Goal: Transaction & Acquisition: Download file/media

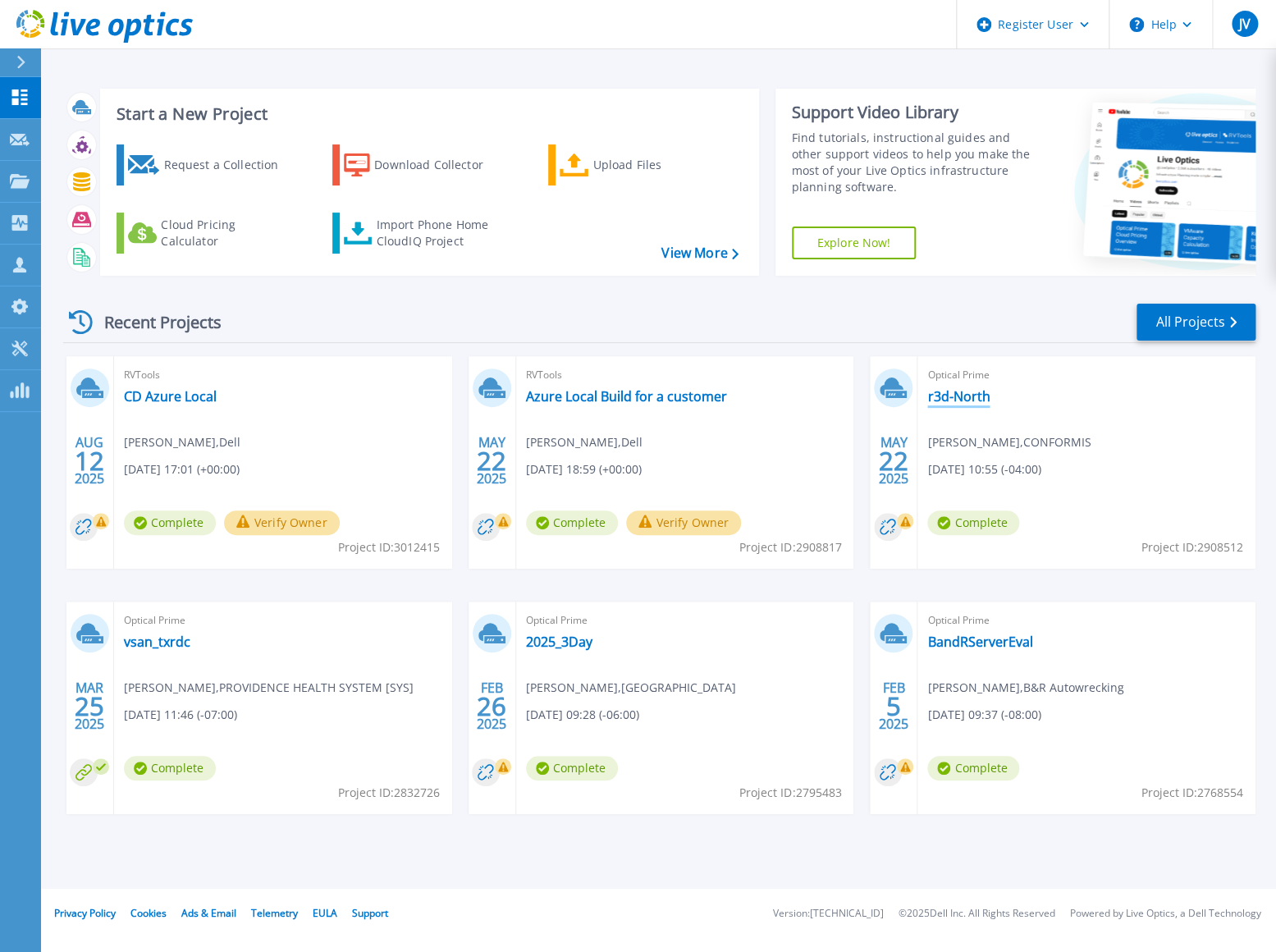
click at [961, 396] on link "r3d-North" at bounding box center [958, 397] width 63 height 17
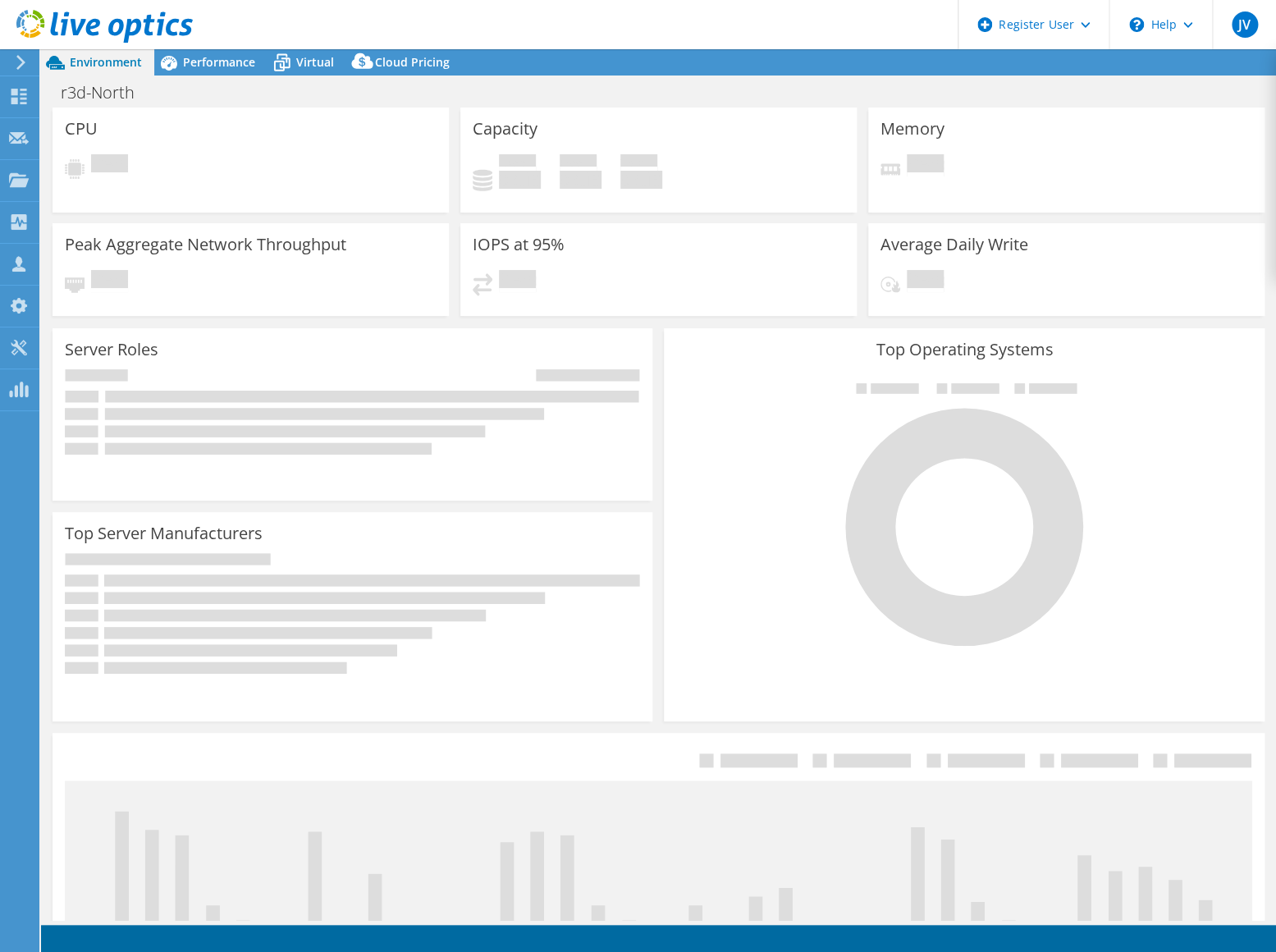
select select "USD"
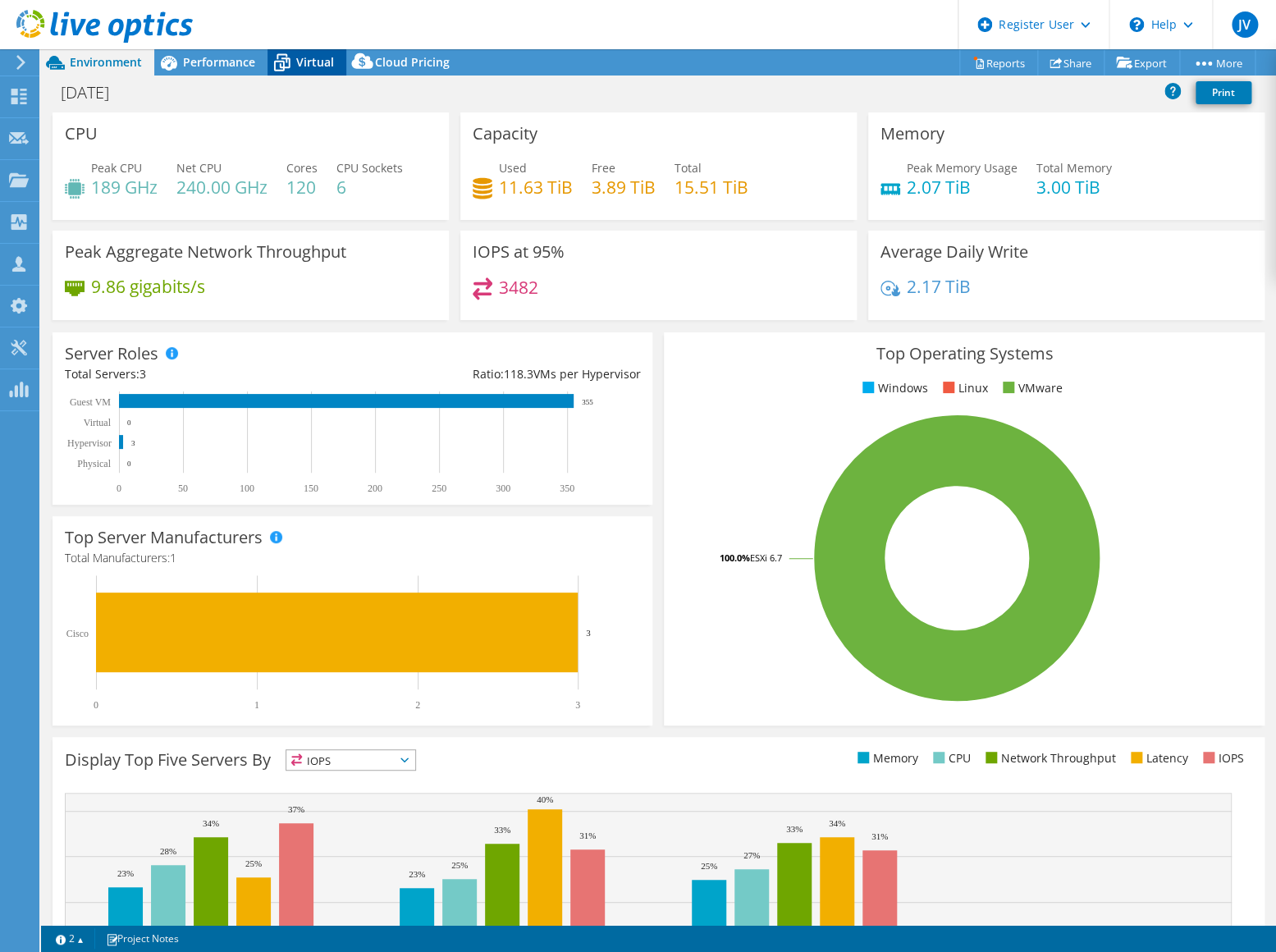
click at [295, 64] on icon at bounding box center [281, 63] width 29 height 29
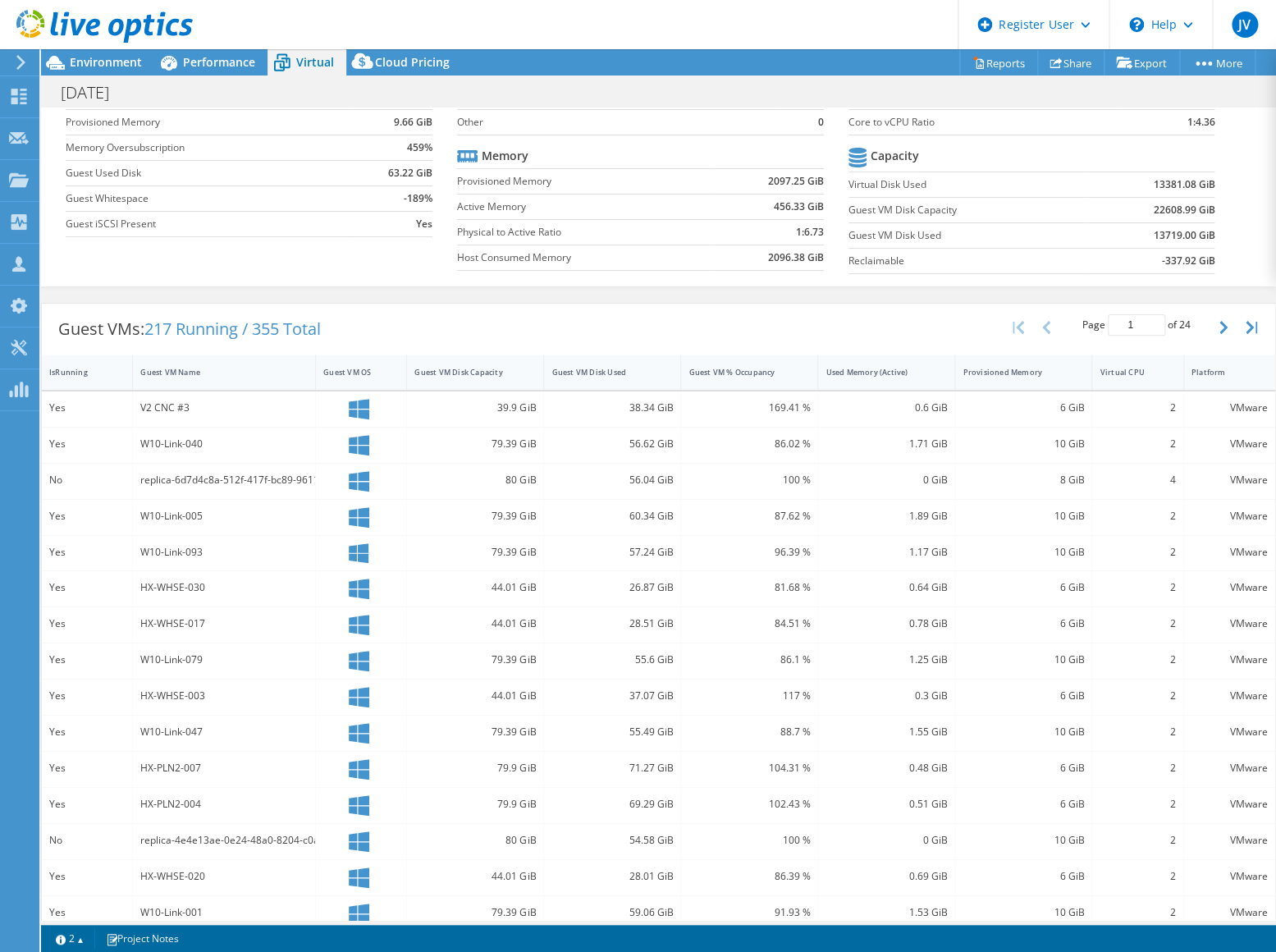
scroll to position [144, 0]
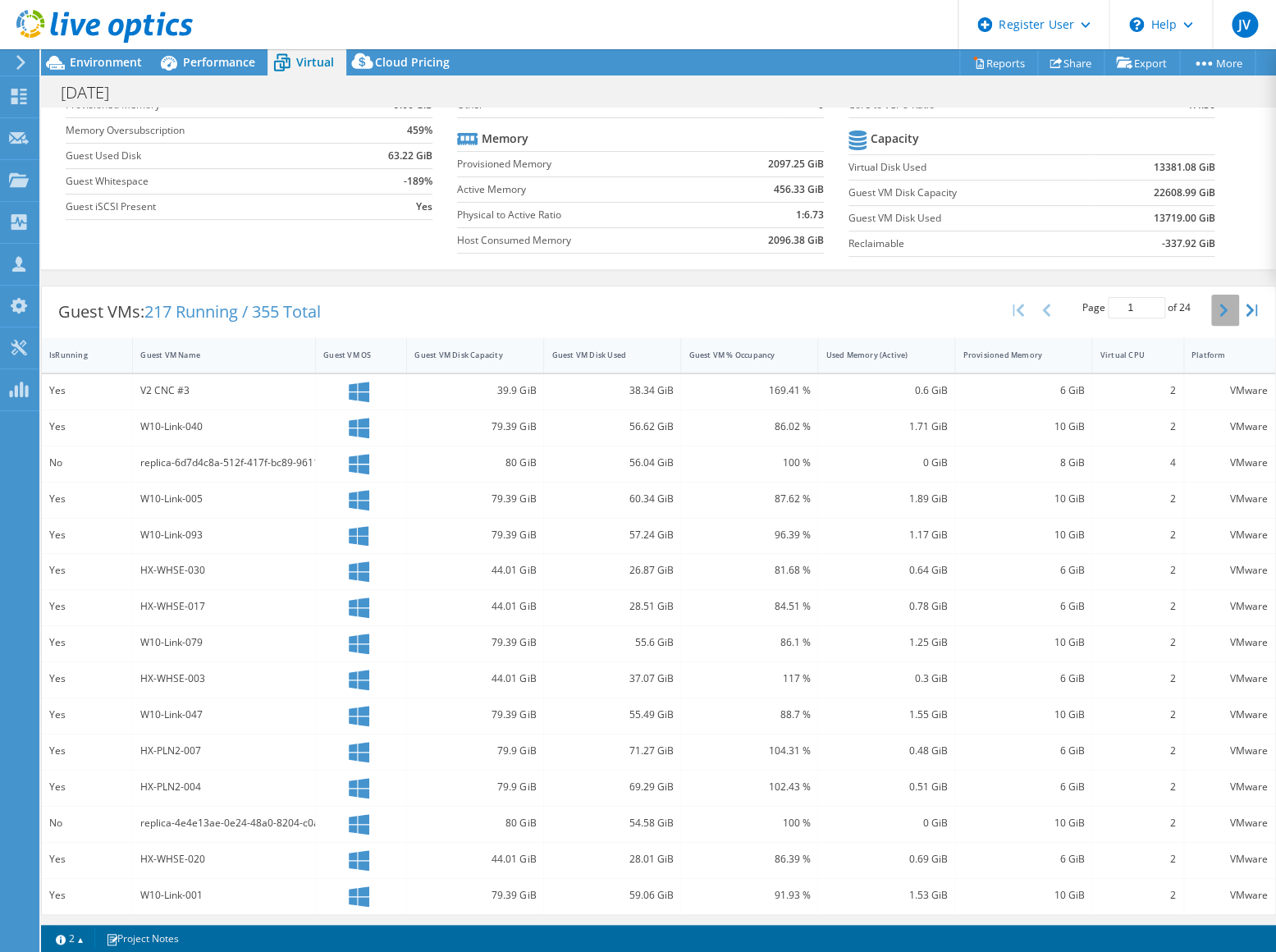
click at [1211, 303] on button "button" at bounding box center [1225, 309] width 28 height 31
click at [1219, 313] on icon "button" at bounding box center [1223, 309] width 8 height 13
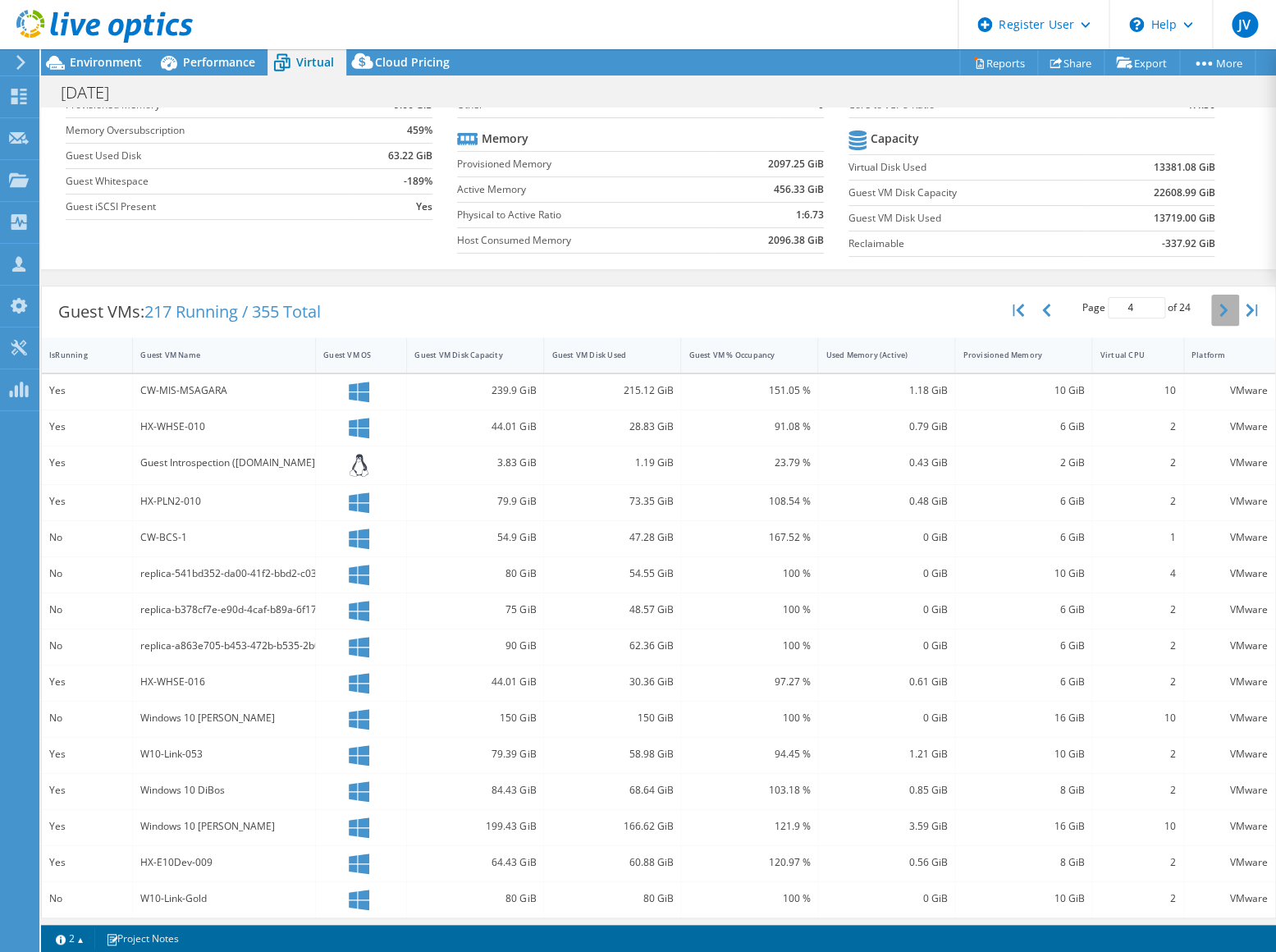
click at [1219, 311] on icon "button" at bounding box center [1223, 309] width 8 height 13
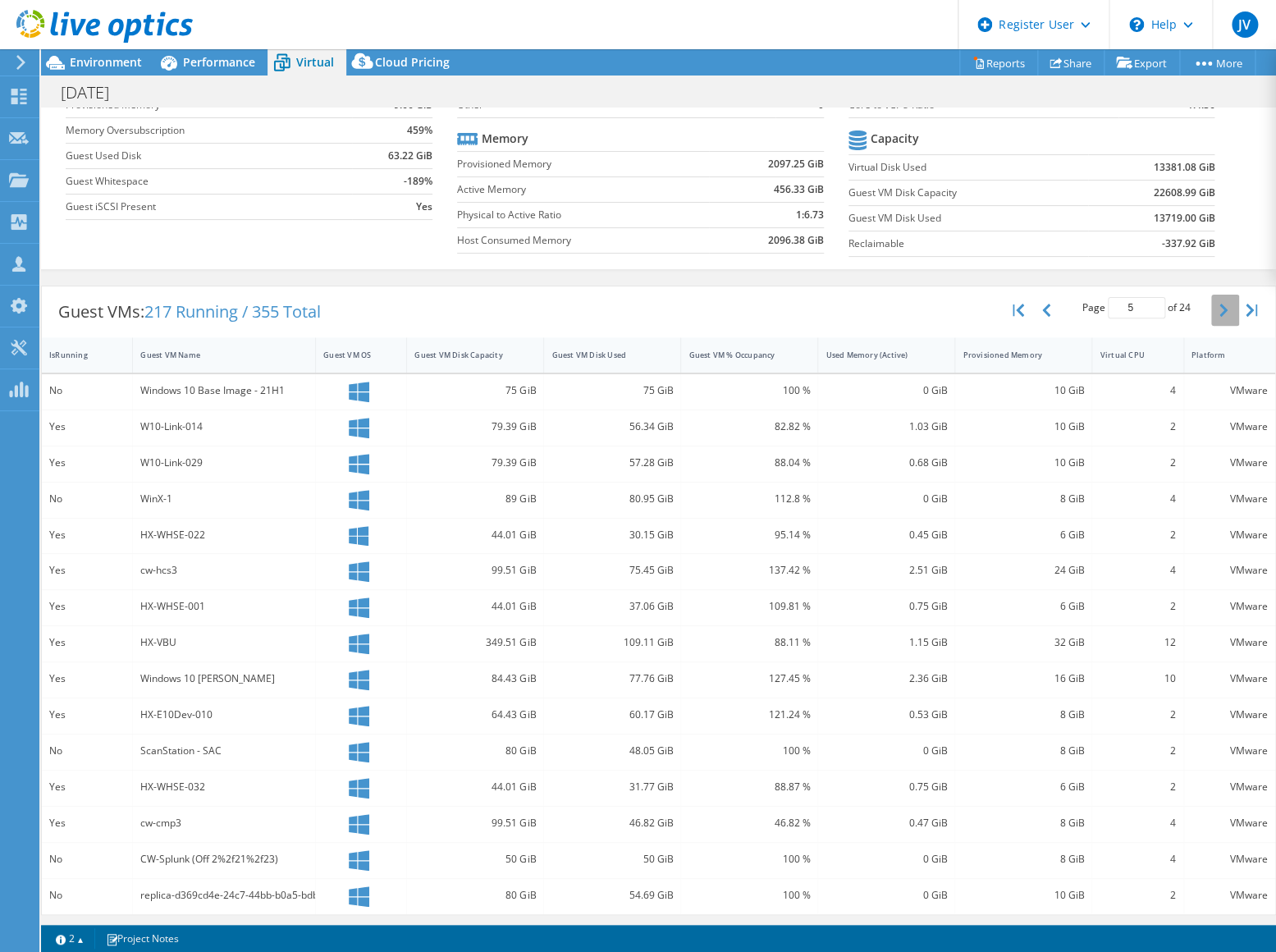
click at [1211, 311] on button "button" at bounding box center [1225, 309] width 28 height 31
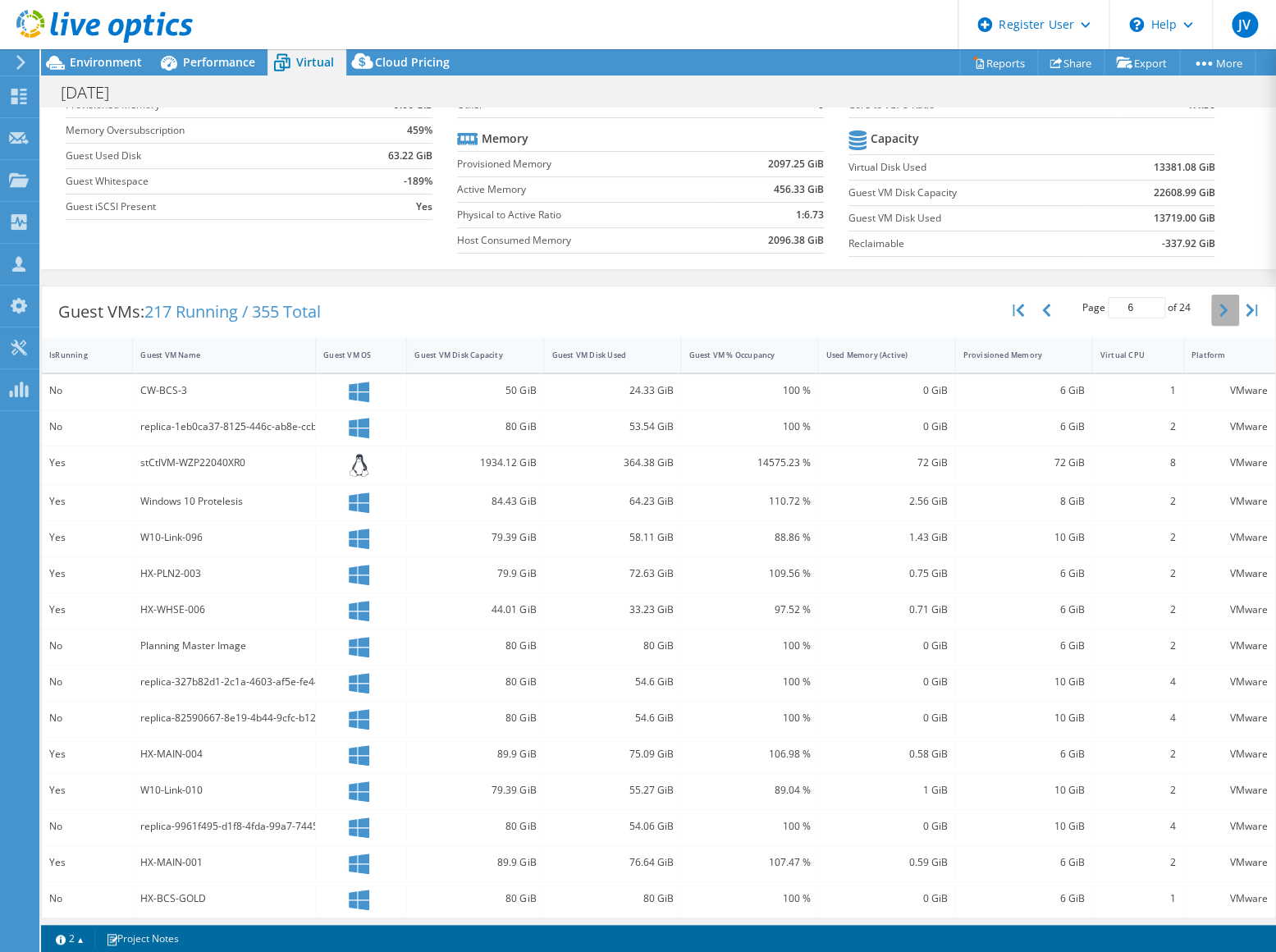
click at [1211, 320] on button "button" at bounding box center [1225, 309] width 28 height 31
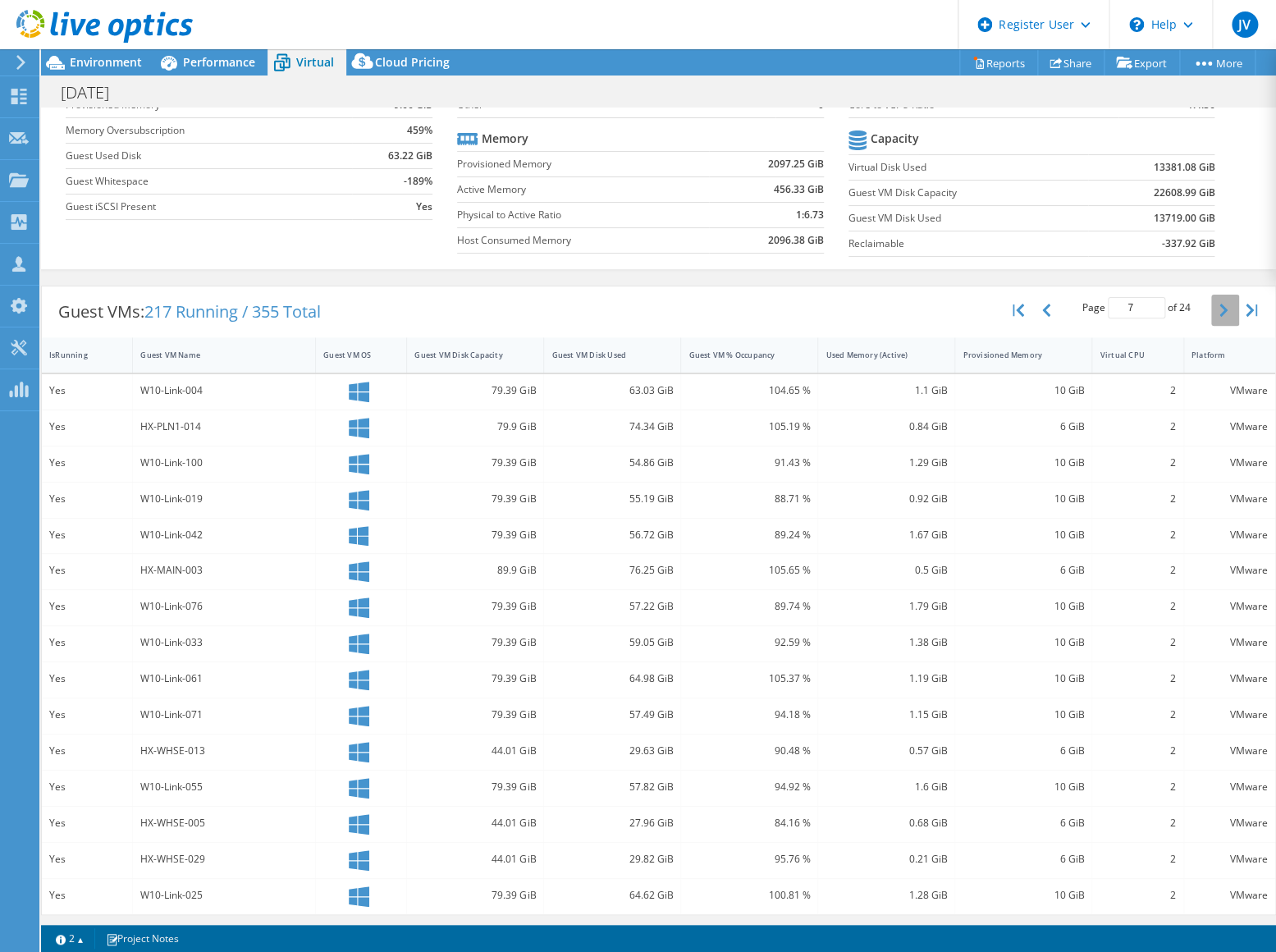
click at [1211, 320] on button "button" at bounding box center [1225, 309] width 28 height 31
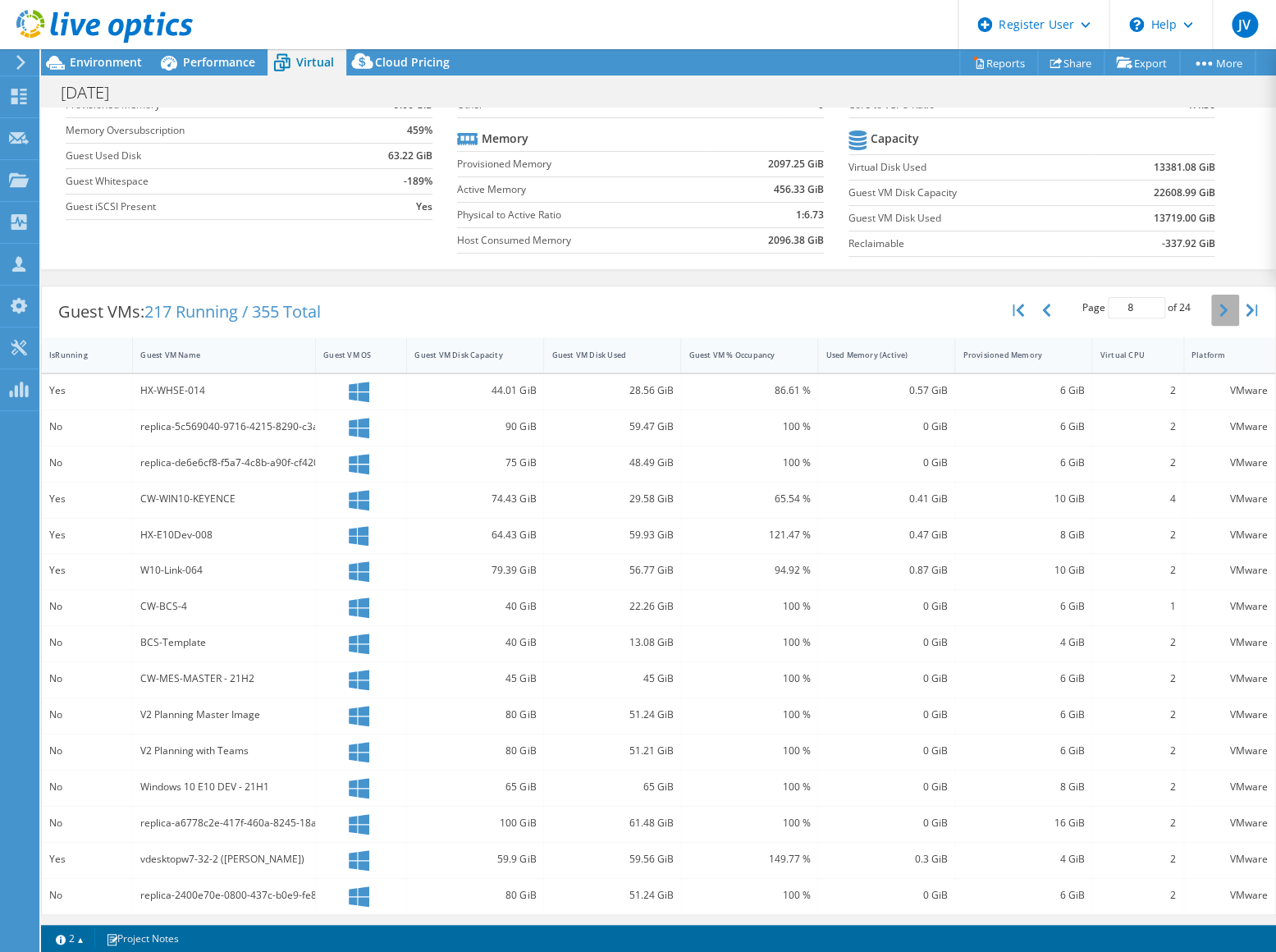
click at [1211, 319] on button "button" at bounding box center [1225, 309] width 28 height 31
click at [1211, 301] on button "button" at bounding box center [1225, 309] width 28 height 31
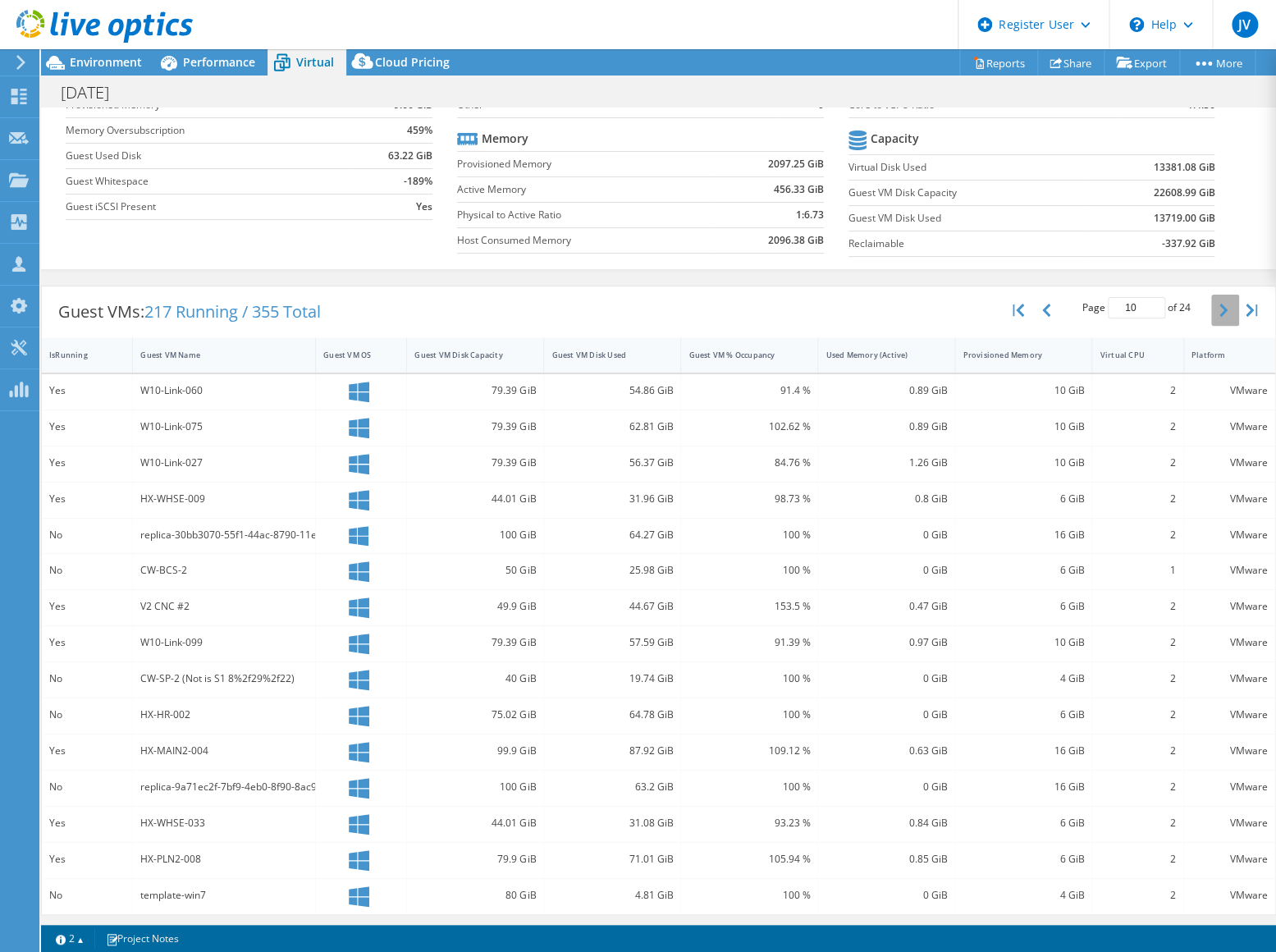
click at [1211, 302] on button "button" at bounding box center [1225, 309] width 28 height 31
type input "11"
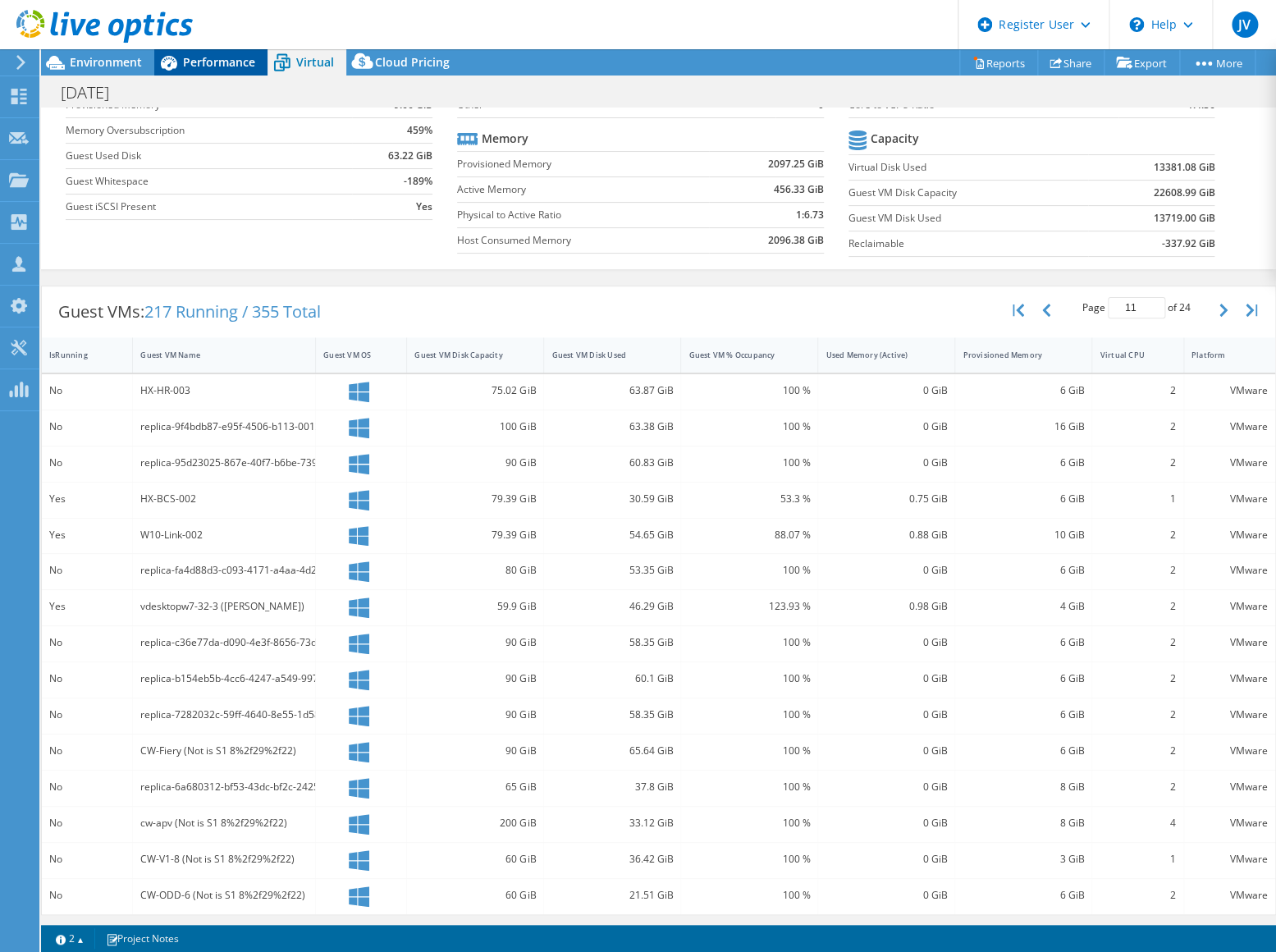
click at [181, 73] on icon at bounding box center [168, 63] width 29 height 29
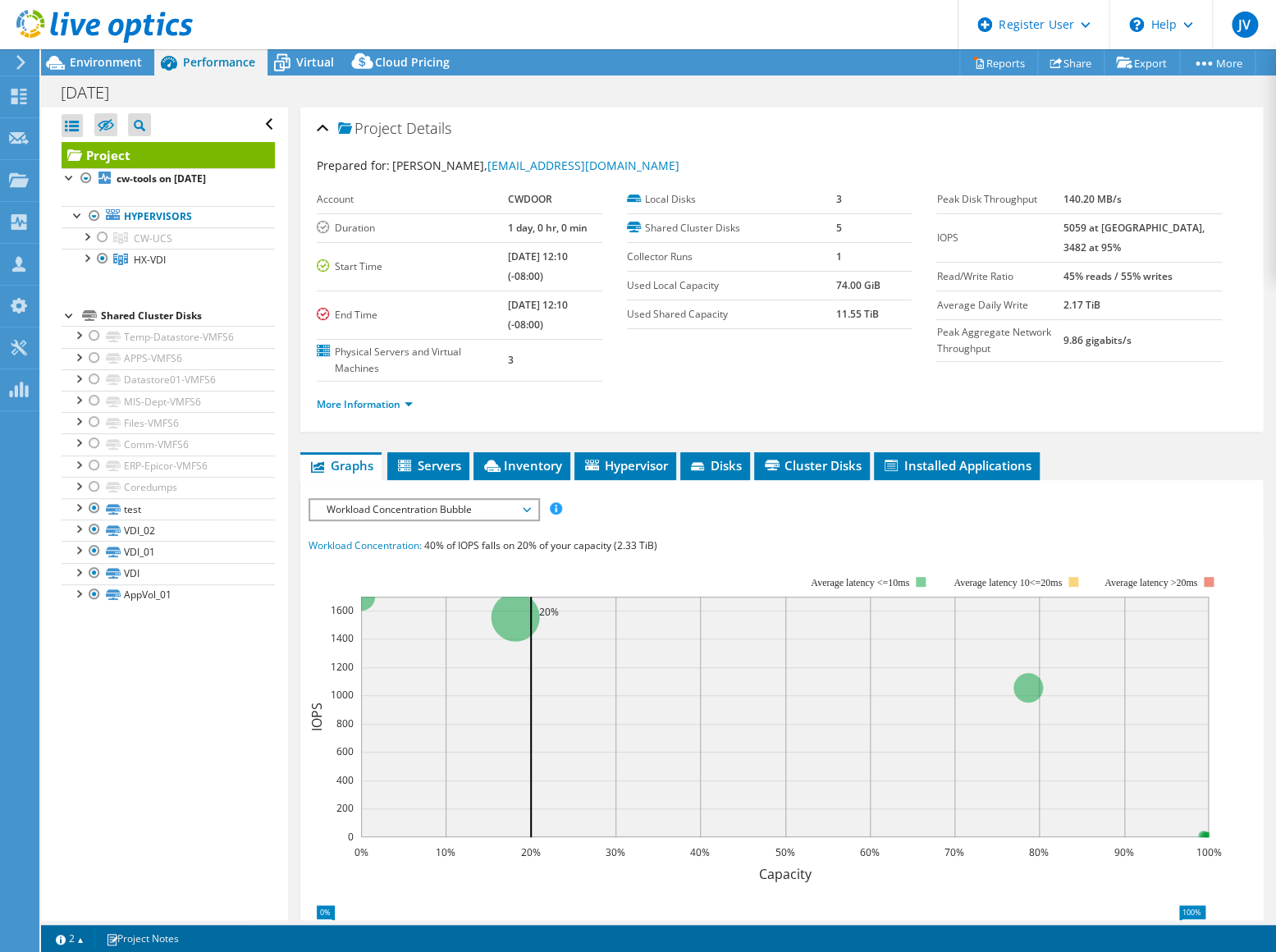
scroll to position [0, 0]
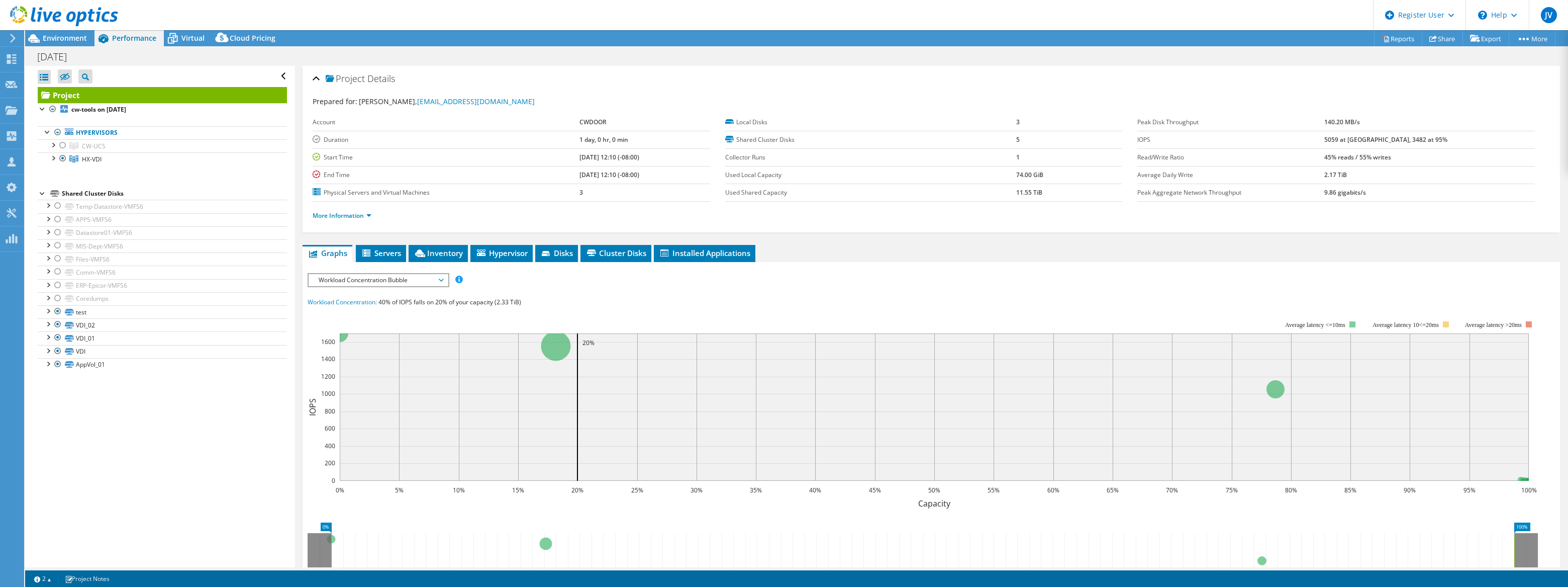
click at [374, 282] on span "Workload Concentration Bubble" at bounding box center [378, 280] width 129 height 12
click at [359, 290] on li "IOPS" at bounding box center [378, 292] width 139 height 12
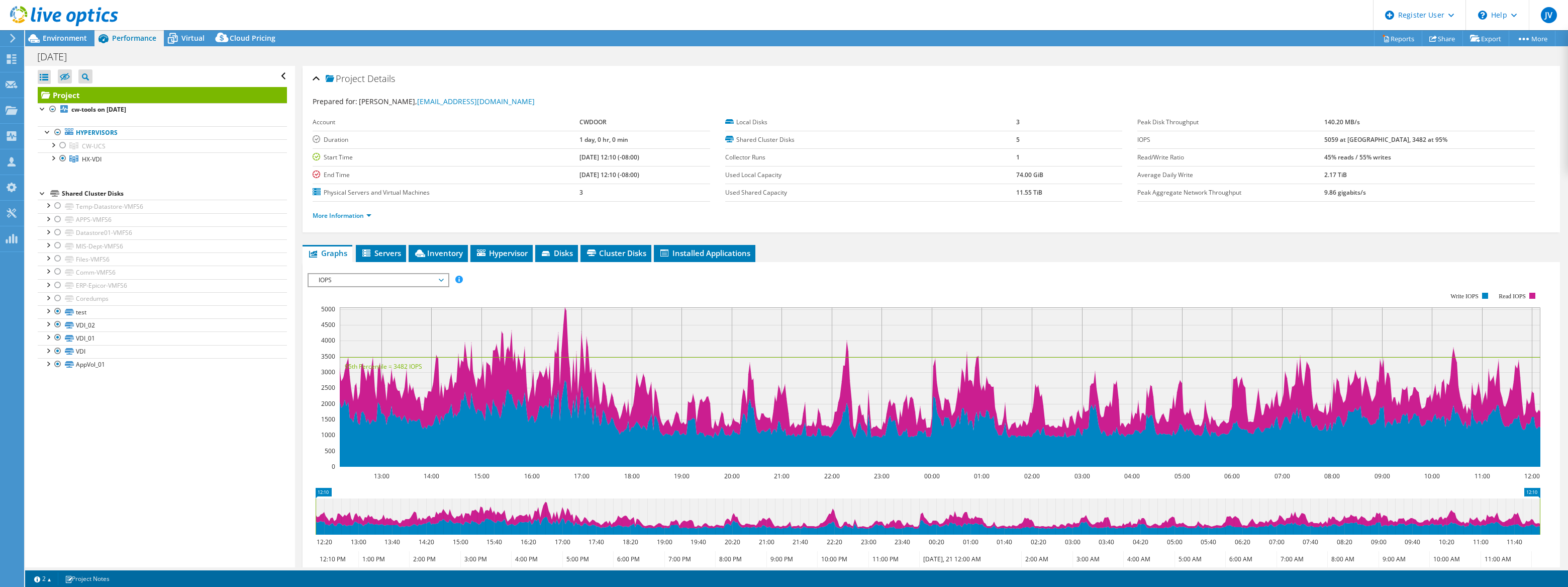
click at [359, 279] on span "IOPS" at bounding box center [378, 280] width 129 height 12
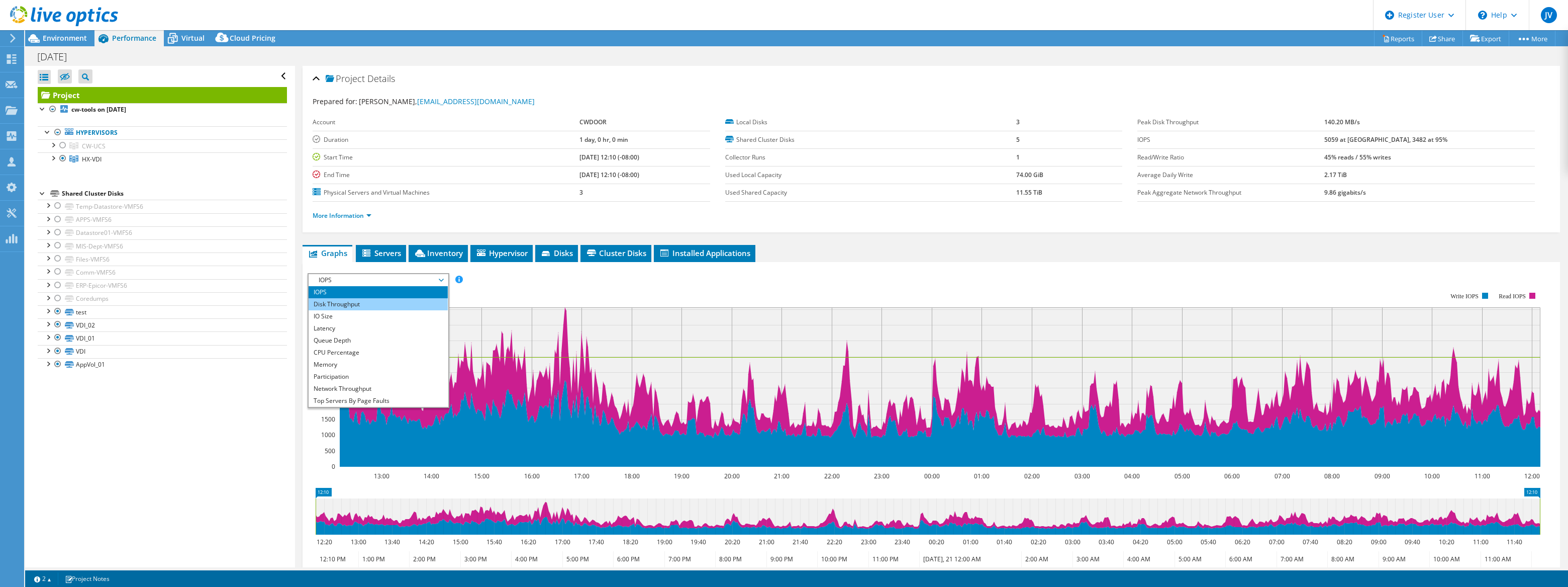
click at [355, 300] on li "Disk Throughput" at bounding box center [378, 304] width 139 height 12
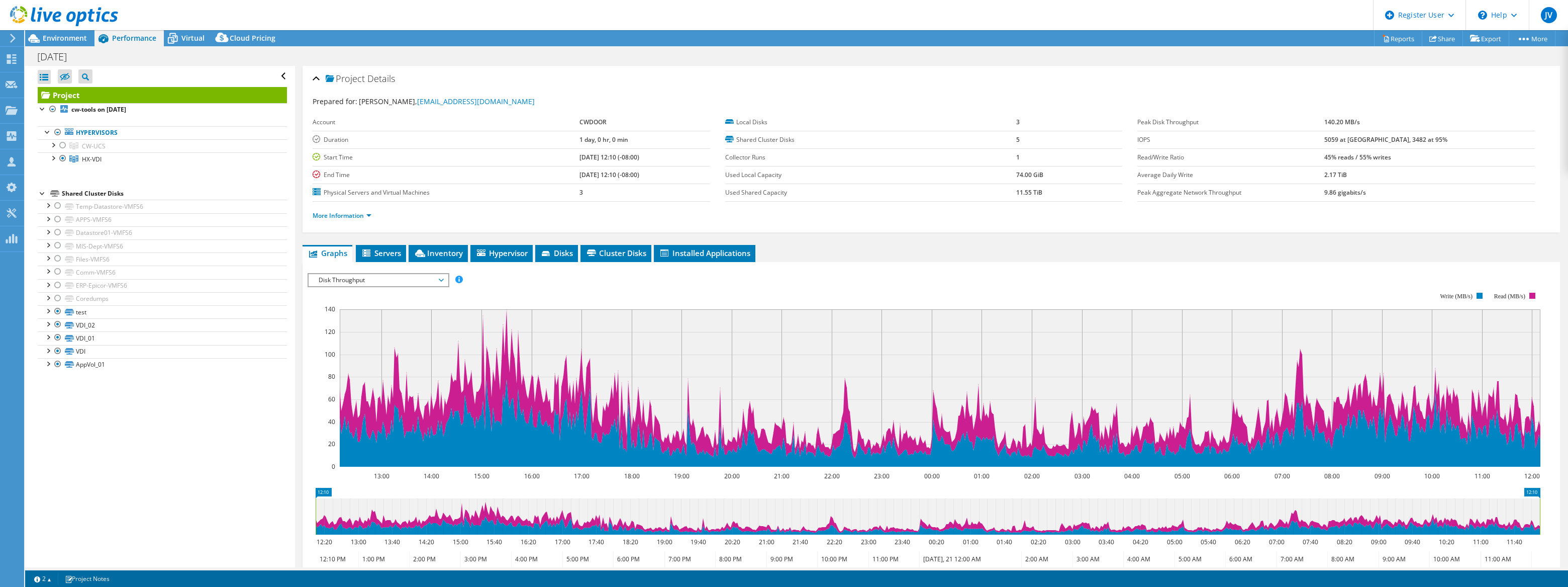
click at [420, 278] on span "Disk Throughput" at bounding box center [378, 280] width 129 height 12
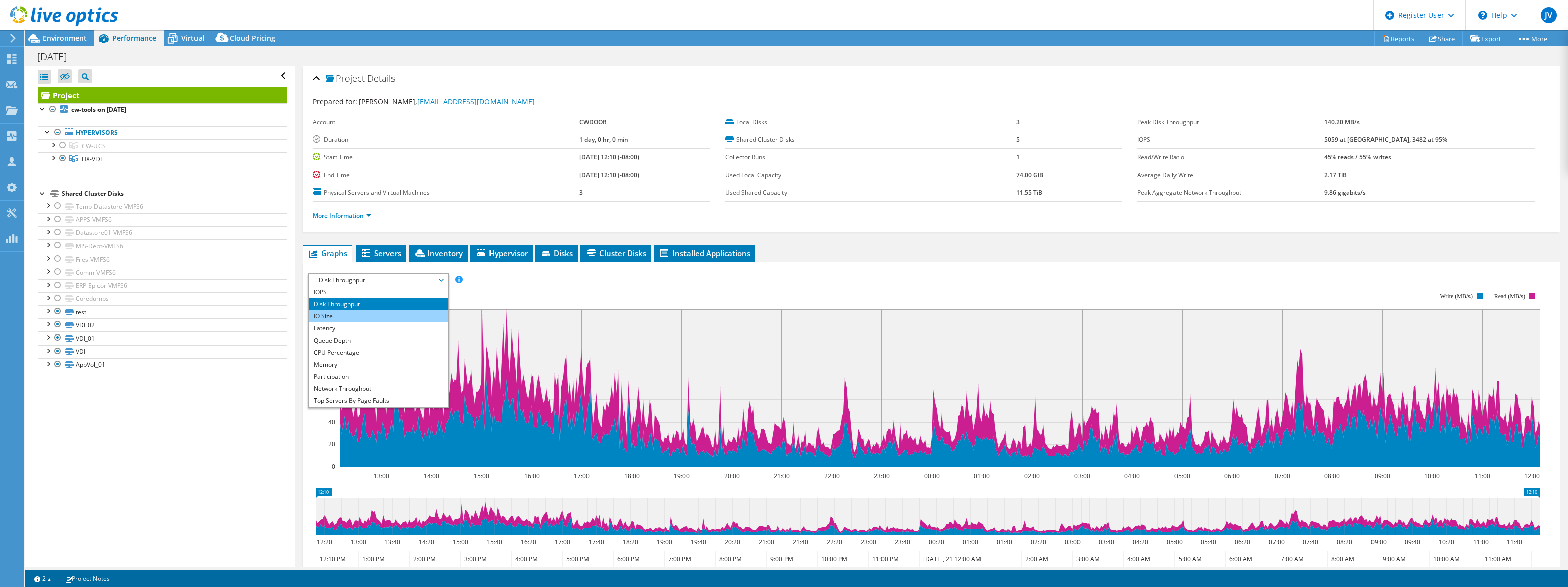
click at [376, 315] on li "IO Size" at bounding box center [378, 316] width 139 height 12
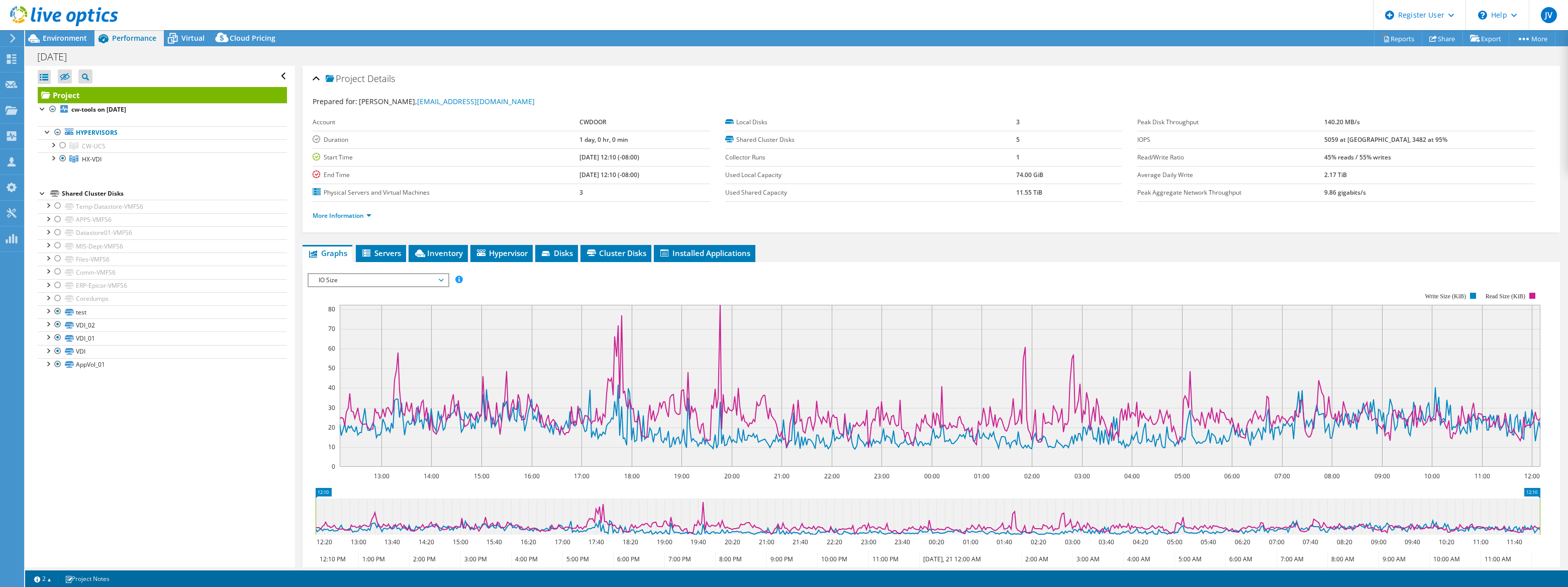
click at [368, 278] on span "IO Size" at bounding box center [378, 280] width 129 height 12
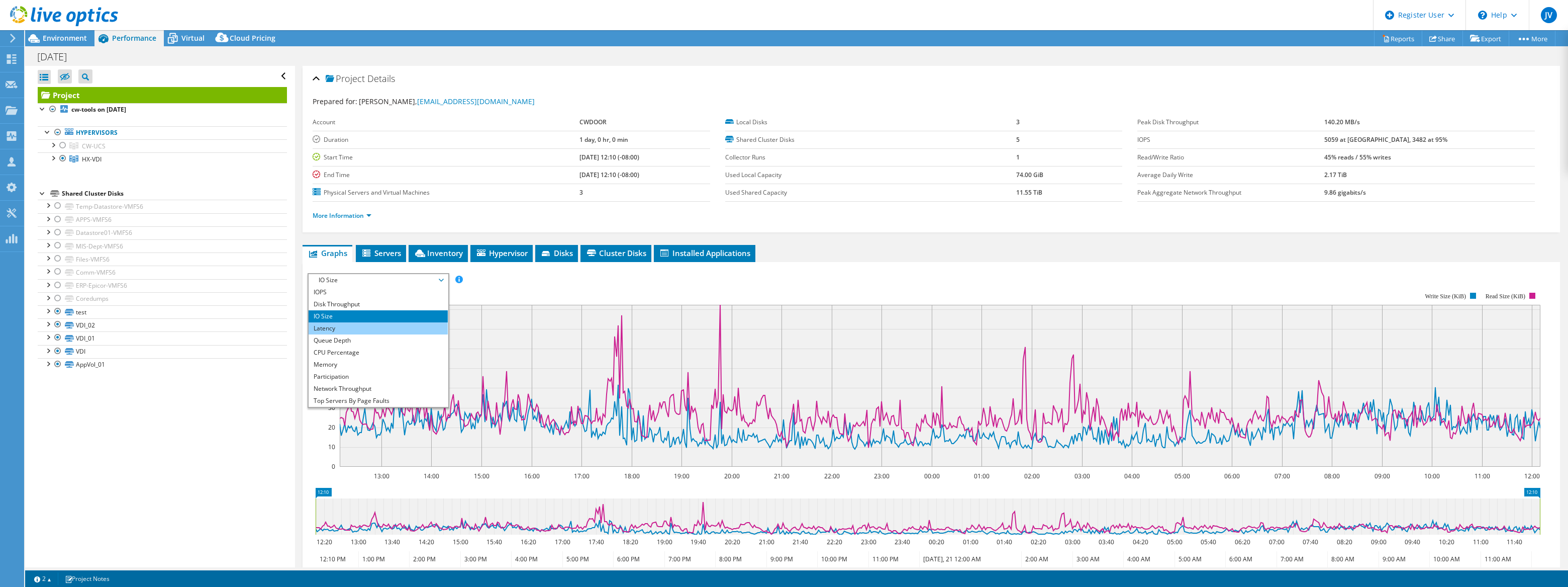
click at [370, 326] on li "Latency" at bounding box center [378, 328] width 139 height 12
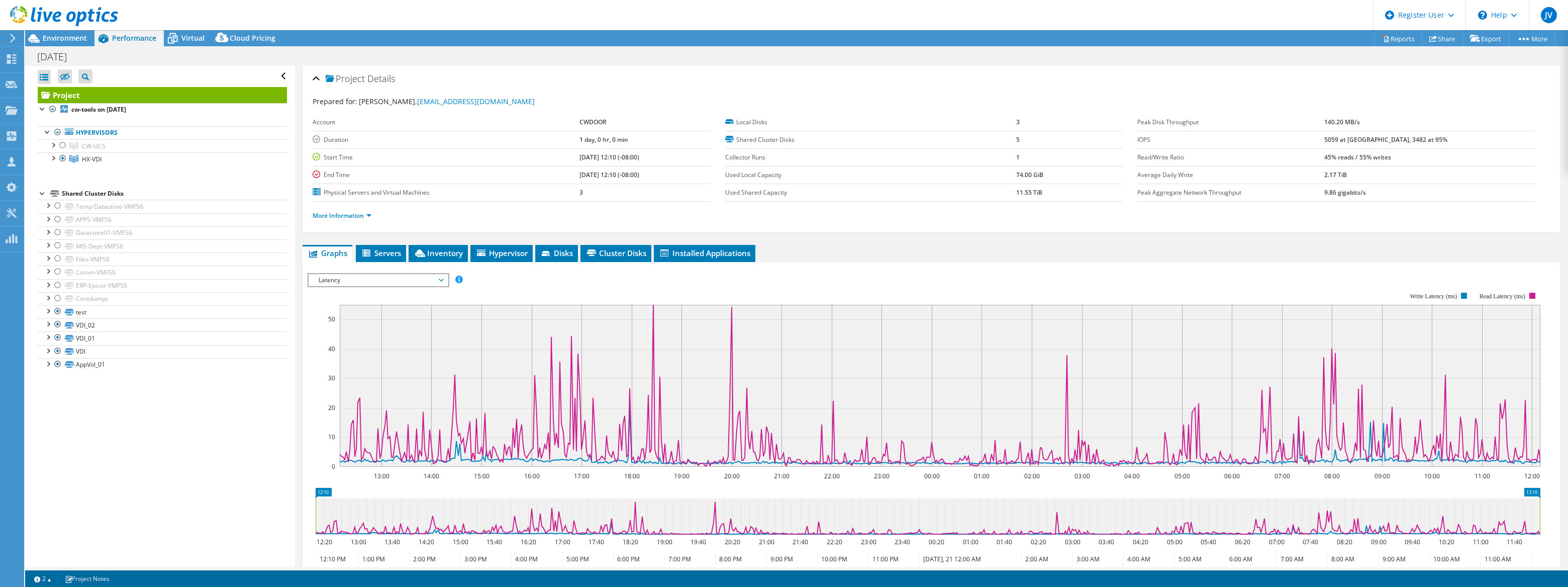
click at [364, 274] on span "Latency" at bounding box center [378, 280] width 129 height 12
click at [365, 337] on li "Queue Depth" at bounding box center [378, 340] width 139 height 12
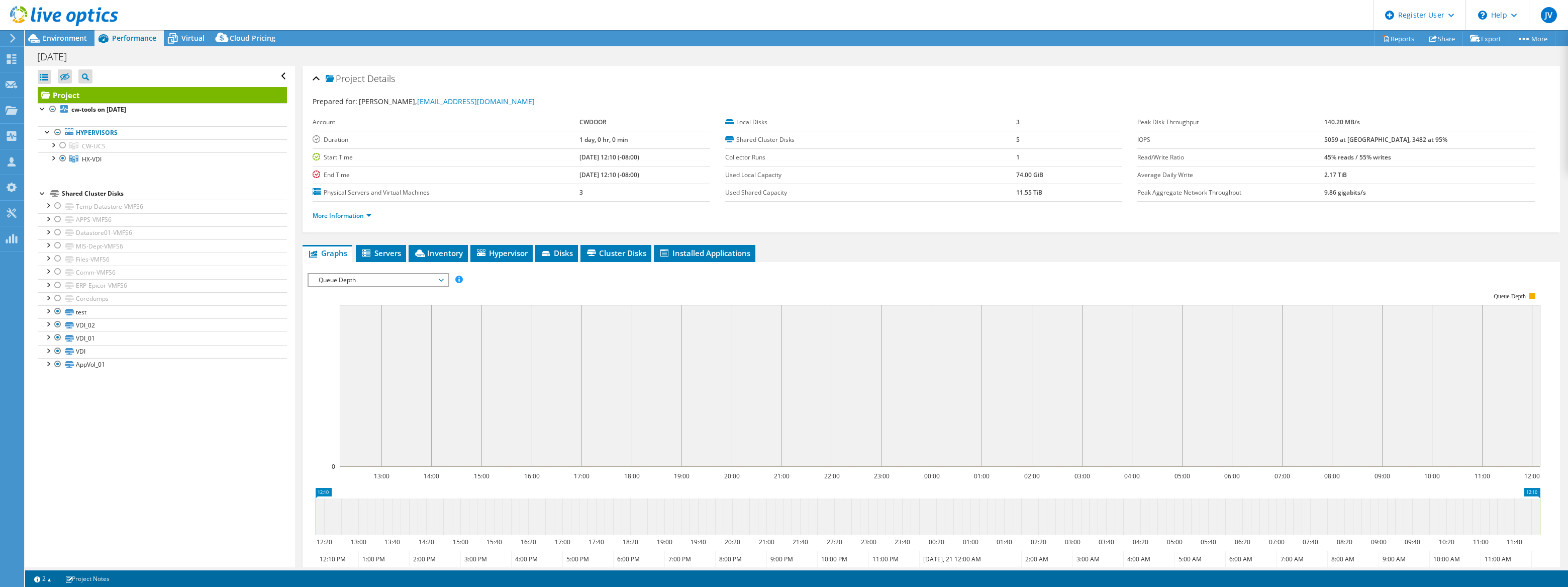
click at [416, 275] on span "Queue Depth" at bounding box center [378, 280] width 129 height 12
click at [362, 355] on li "CPU Percentage" at bounding box center [378, 353] width 139 height 12
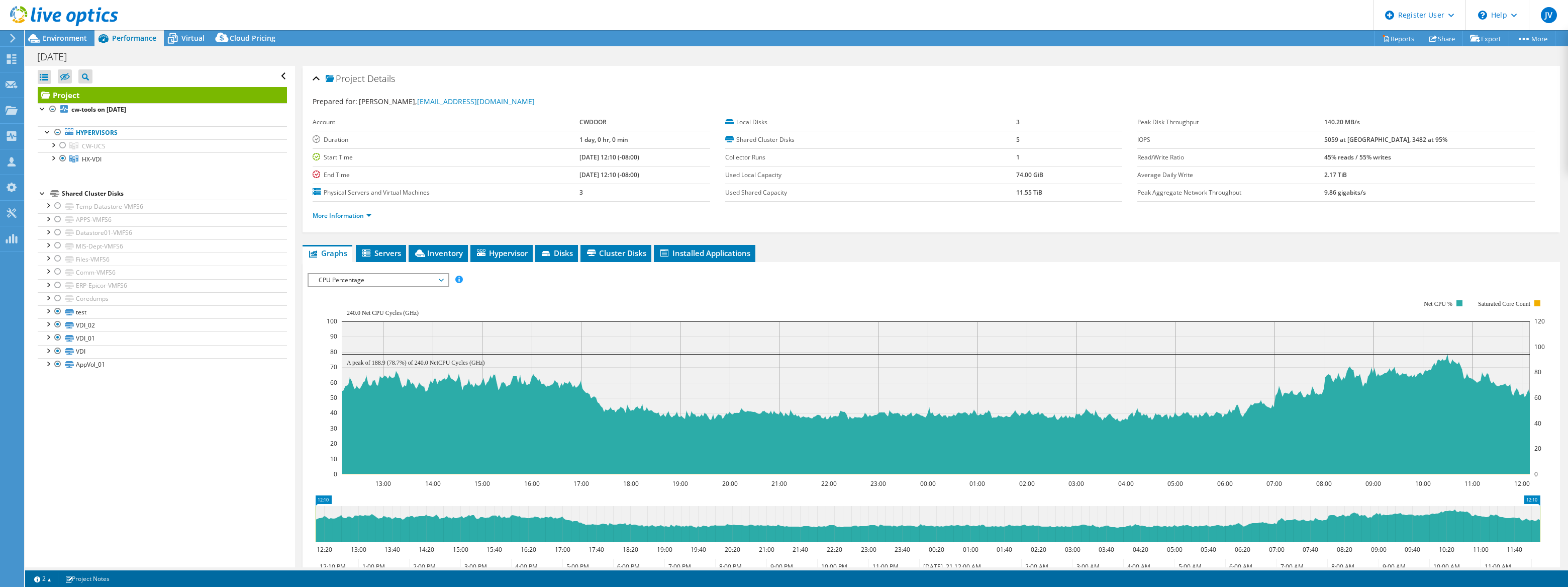
click at [376, 278] on span "CPU Percentage" at bounding box center [378, 280] width 129 height 12
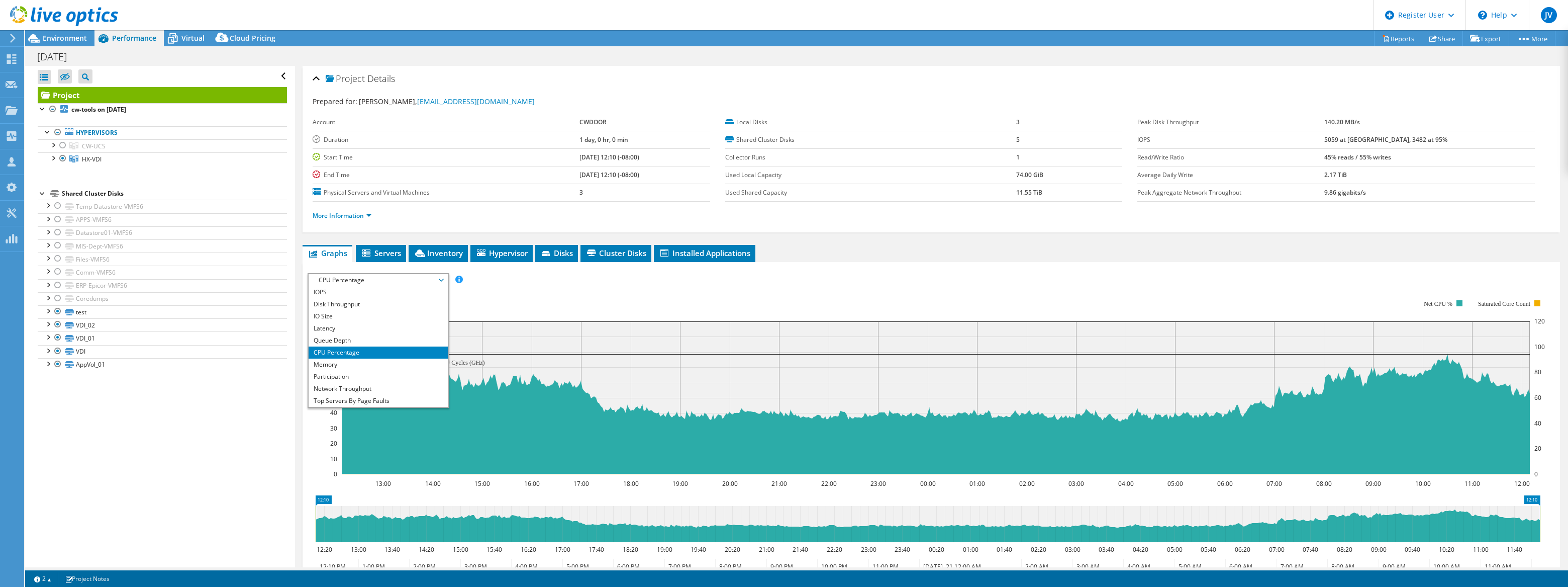
click at [781, 268] on div "IOPS Disk Throughput IO Size Latency Queue Depth CPU Percentage Memory Page Fau…" at bounding box center [931, 446] width 1247 height 356
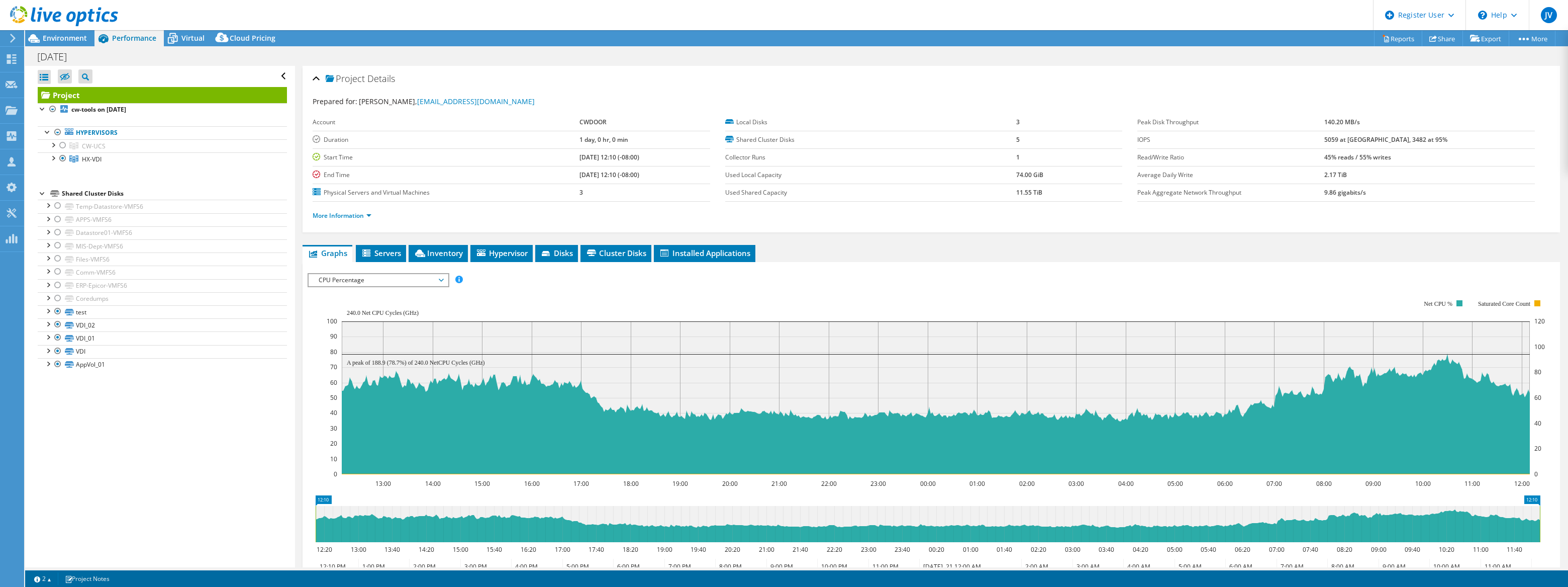
click at [429, 275] on span "CPU Percentage" at bounding box center [378, 280] width 129 height 12
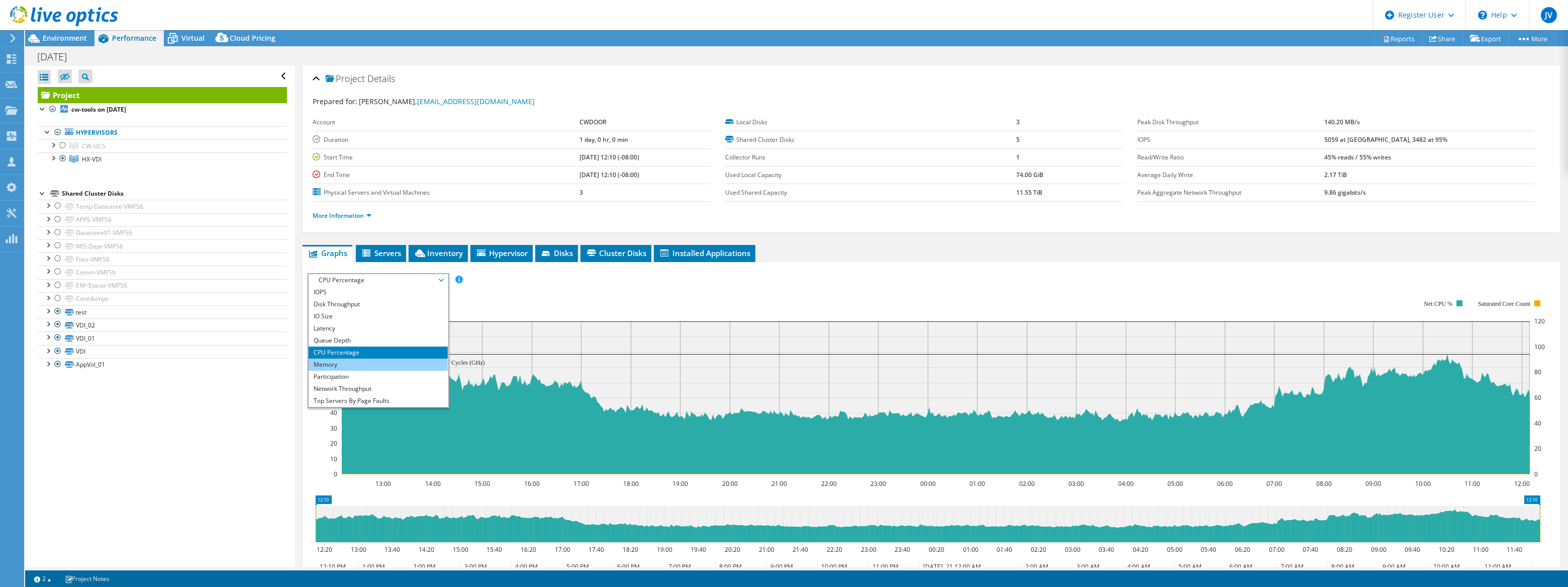
click at [374, 365] on li "Memory" at bounding box center [378, 365] width 139 height 12
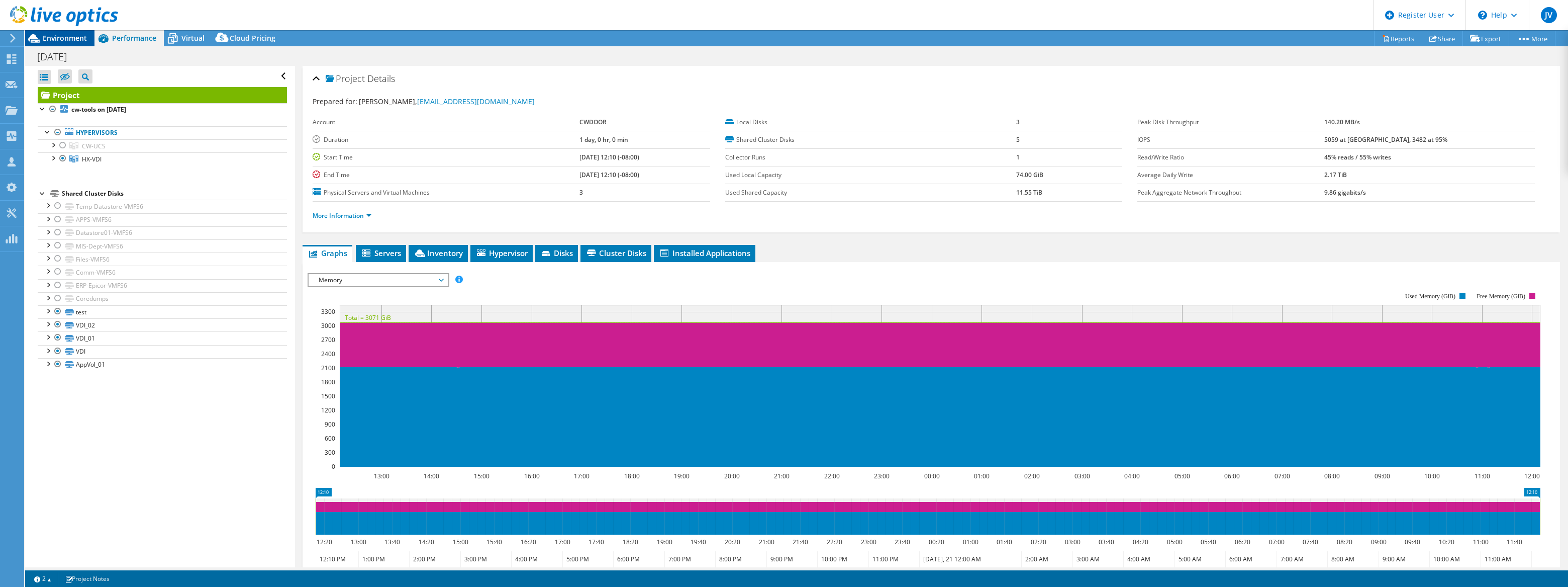
click at [80, 37] on span "Environment" at bounding box center [65, 38] width 44 height 10
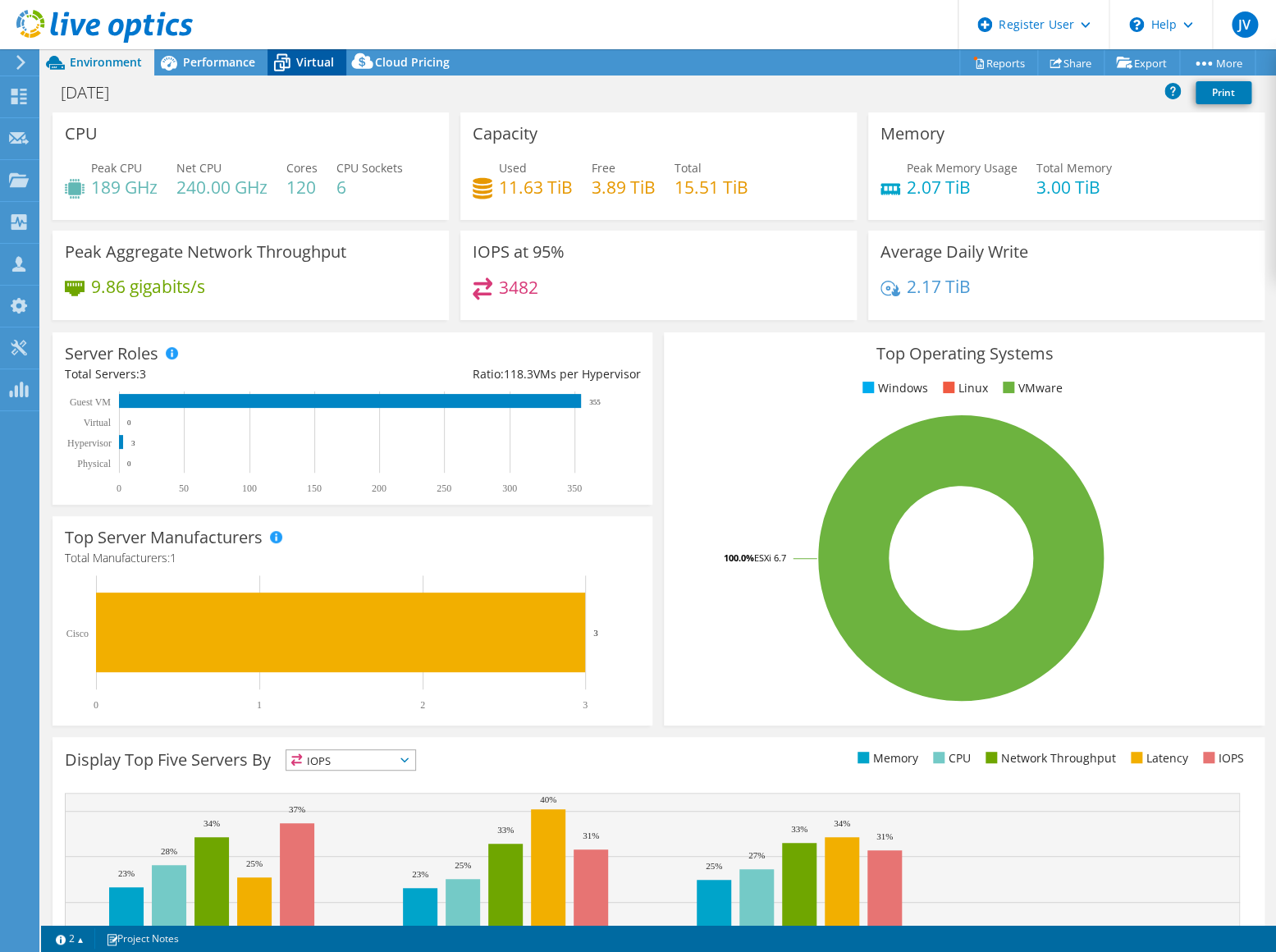
click at [296, 59] on span "Virtual" at bounding box center [315, 62] width 38 height 16
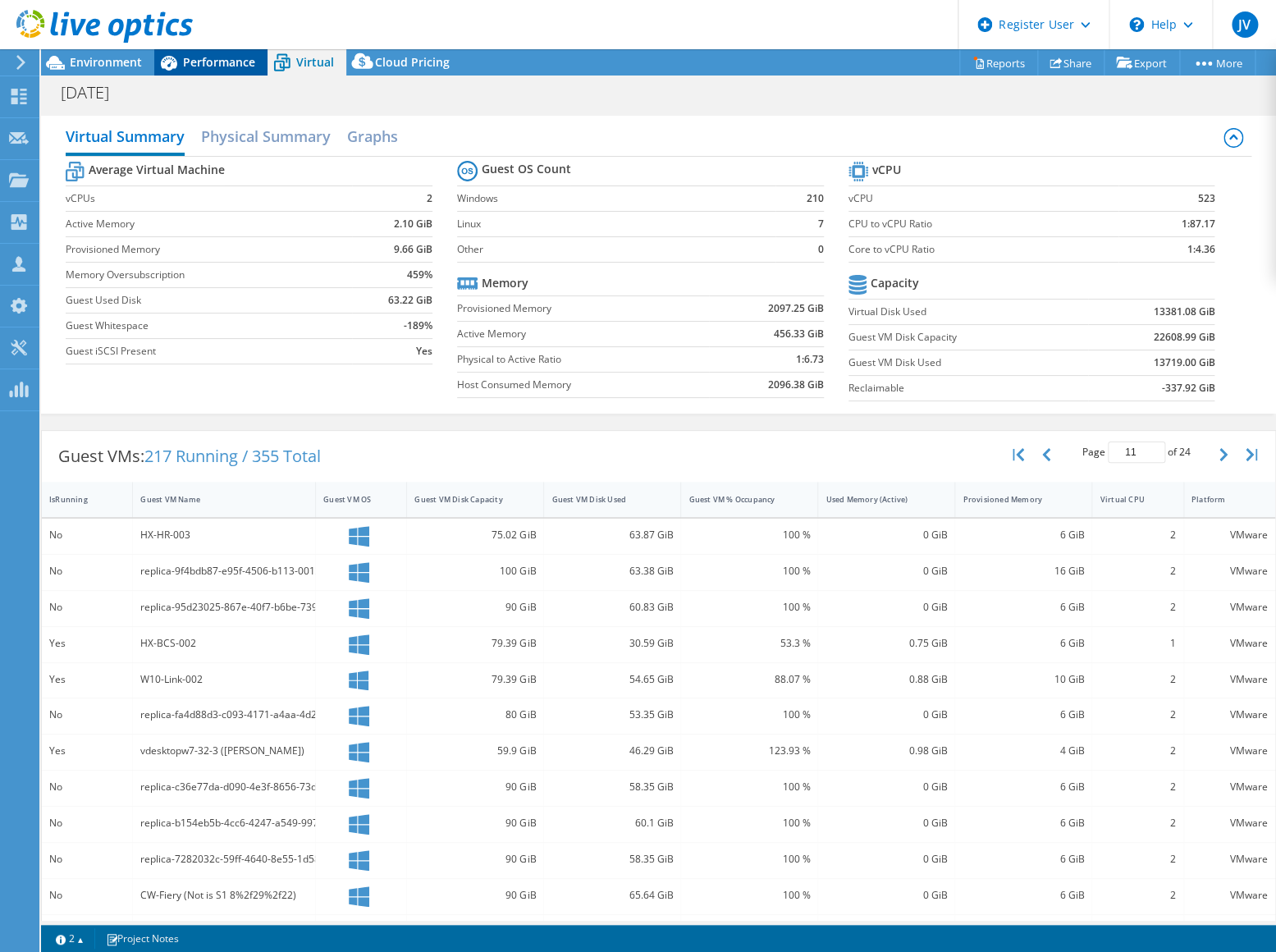
click at [200, 59] on span "Performance" at bounding box center [219, 62] width 73 height 16
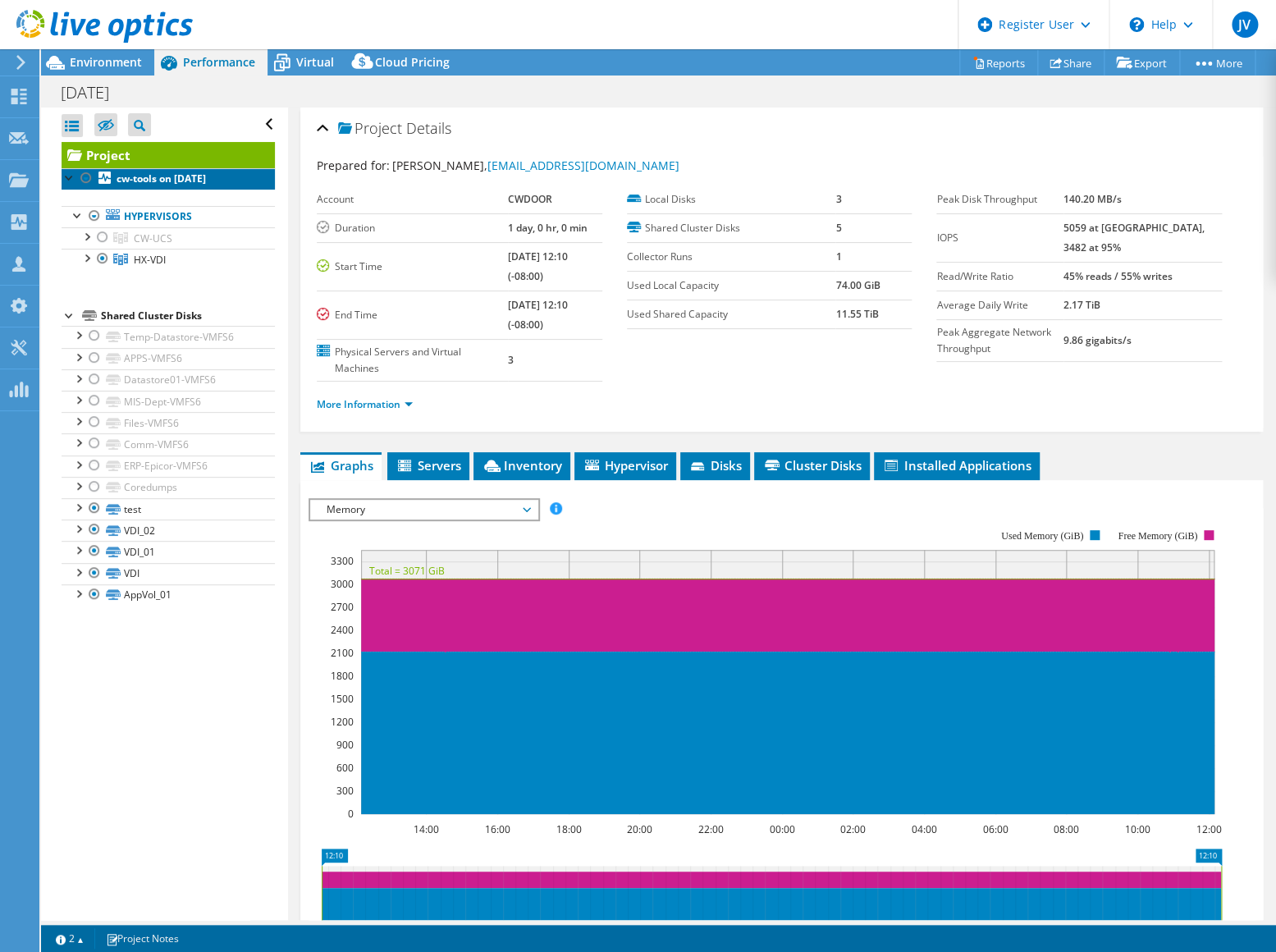
click at [164, 175] on b "cw-tools on [DATE]" at bounding box center [161, 179] width 89 height 14
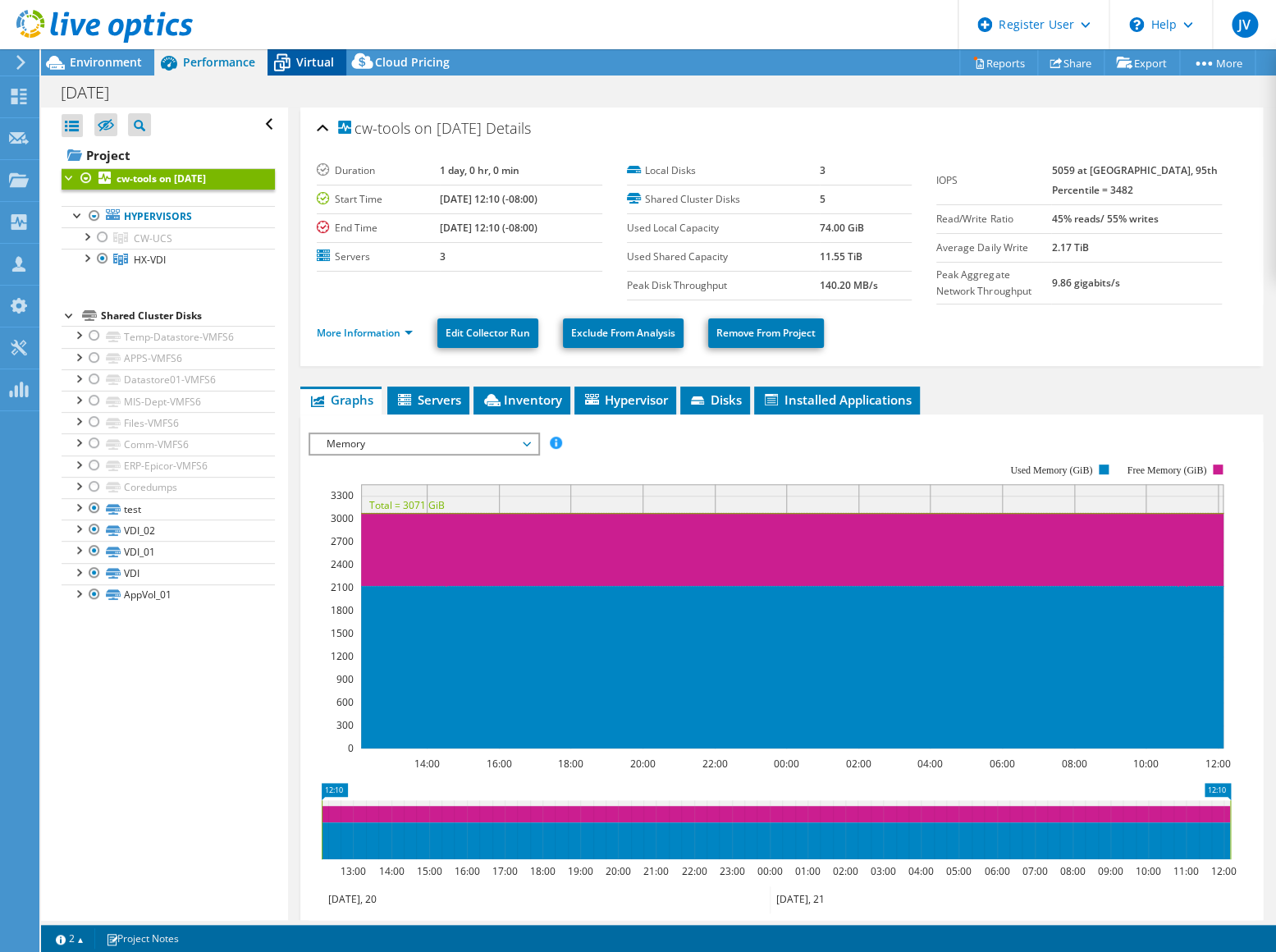
click at [274, 70] on icon at bounding box center [282, 64] width 17 height 13
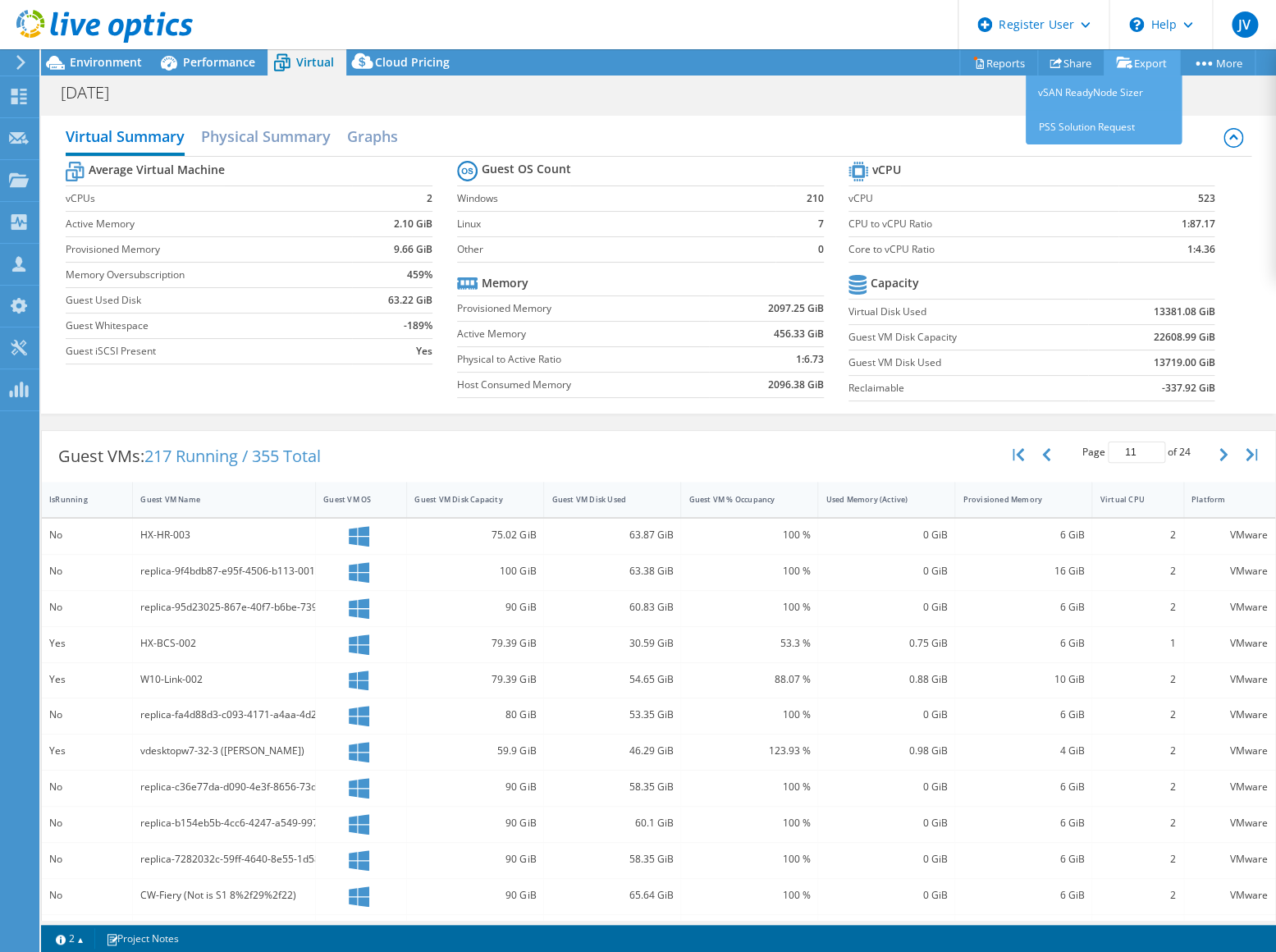
click at [1151, 58] on link "Export" at bounding box center [1141, 63] width 77 height 26
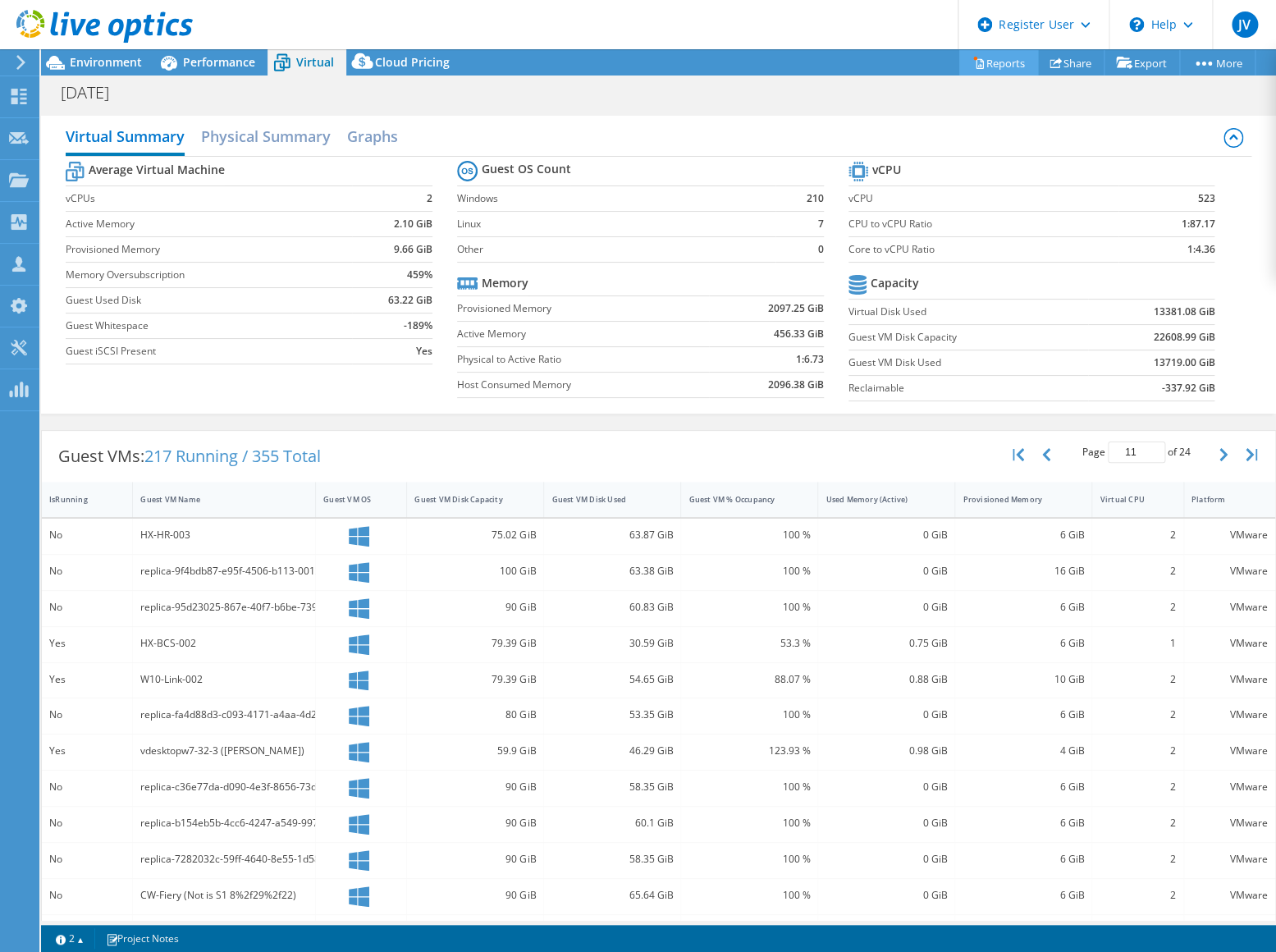
click at [1001, 59] on link "Reports" at bounding box center [998, 63] width 79 height 26
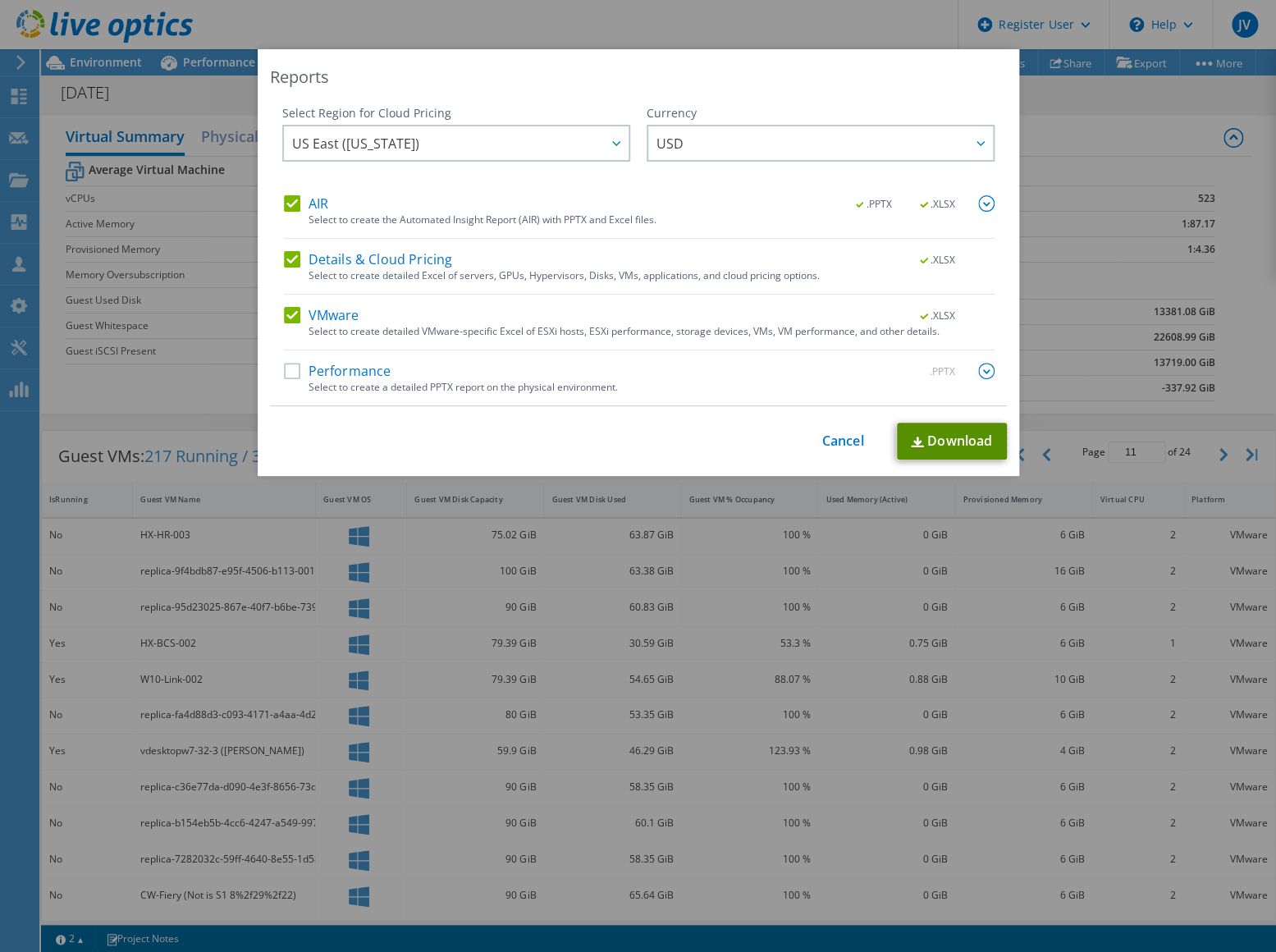
click at [924, 444] on link "Download" at bounding box center [951, 440] width 110 height 37
click at [569, 36] on div "Reports Select Region for Cloud Pricing Asia Pacific ([GEOGRAPHIC_DATA]) [GEOGR…" at bounding box center [638, 476] width 1276 height 952
